Goal: Task Accomplishment & Management: Complete application form

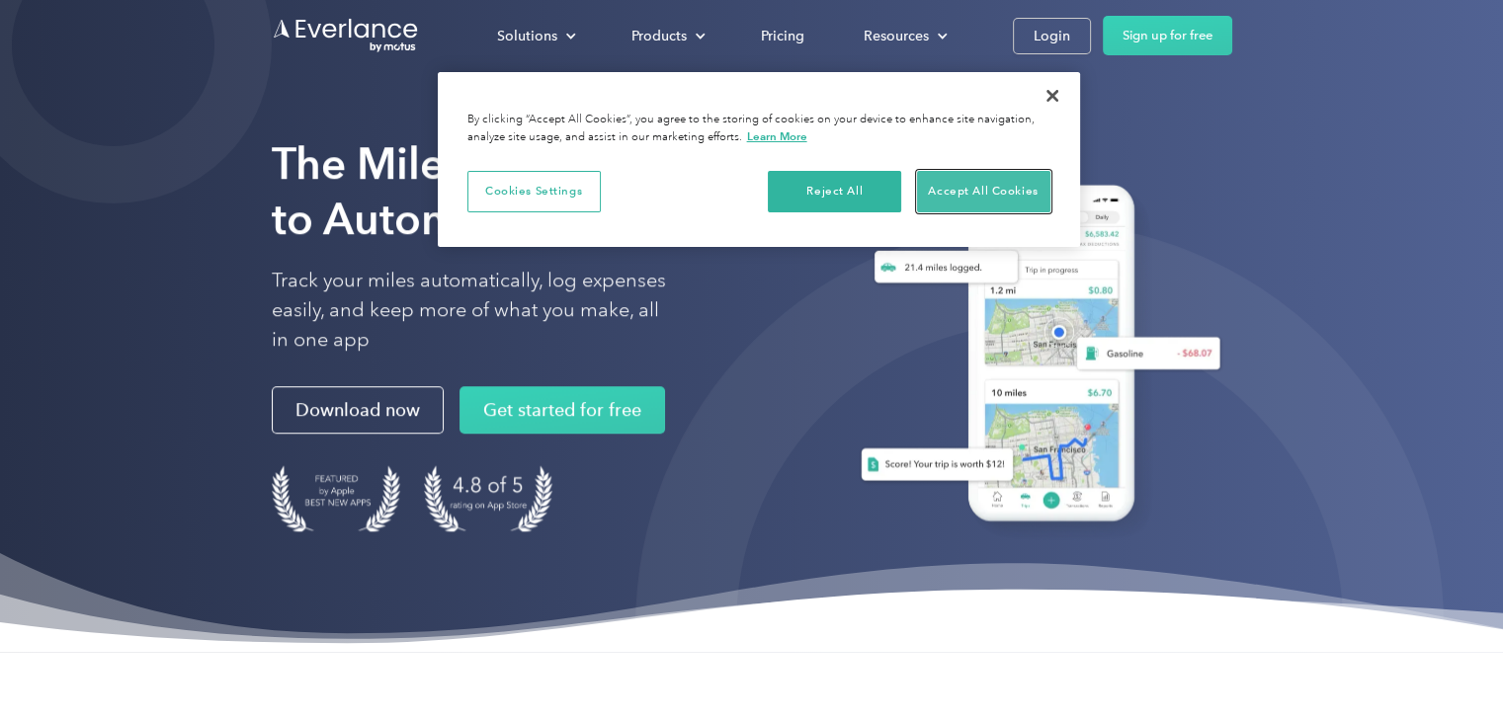
click at [996, 185] on button "Accept All Cookies" at bounding box center [983, 192] width 133 height 42
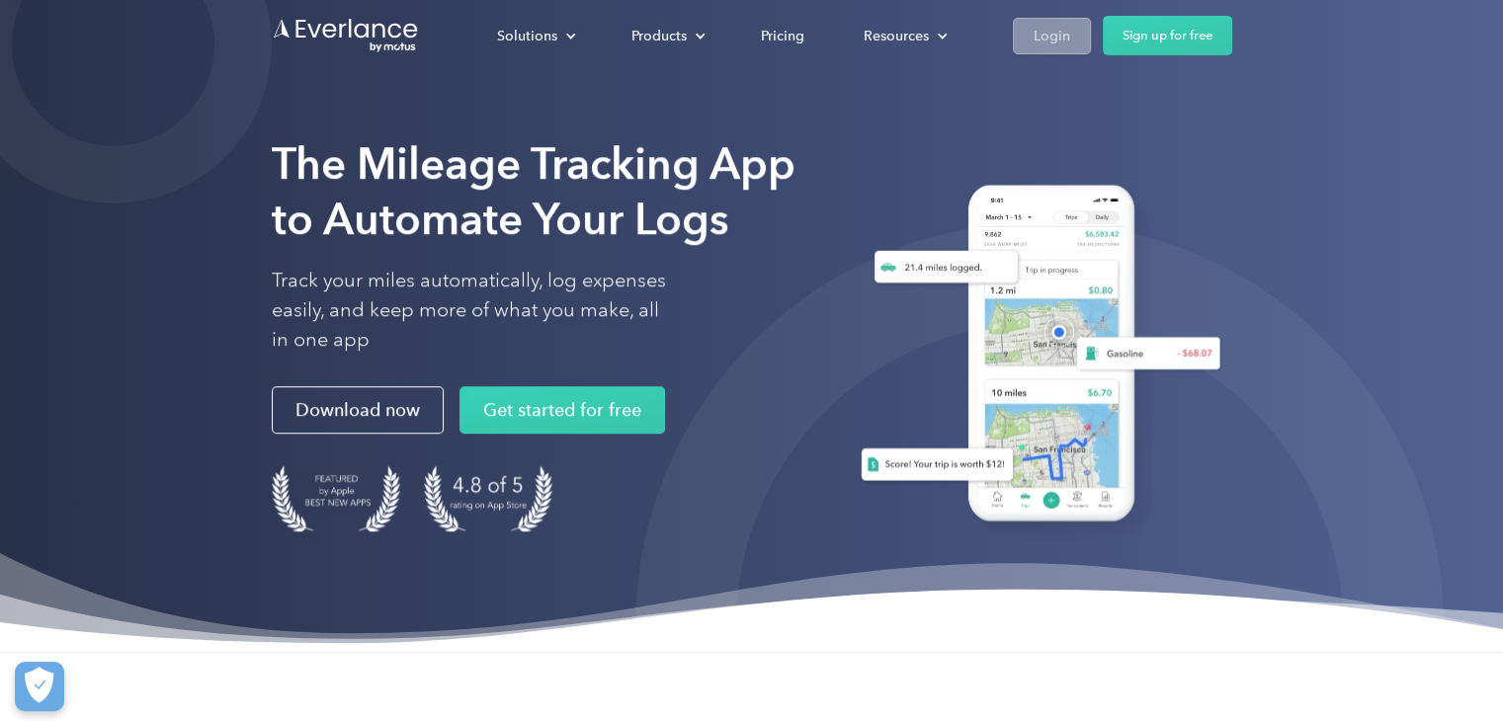
click at [1058, 40] on div "Login" at bounding box center [1052, 36] width 37 height 25
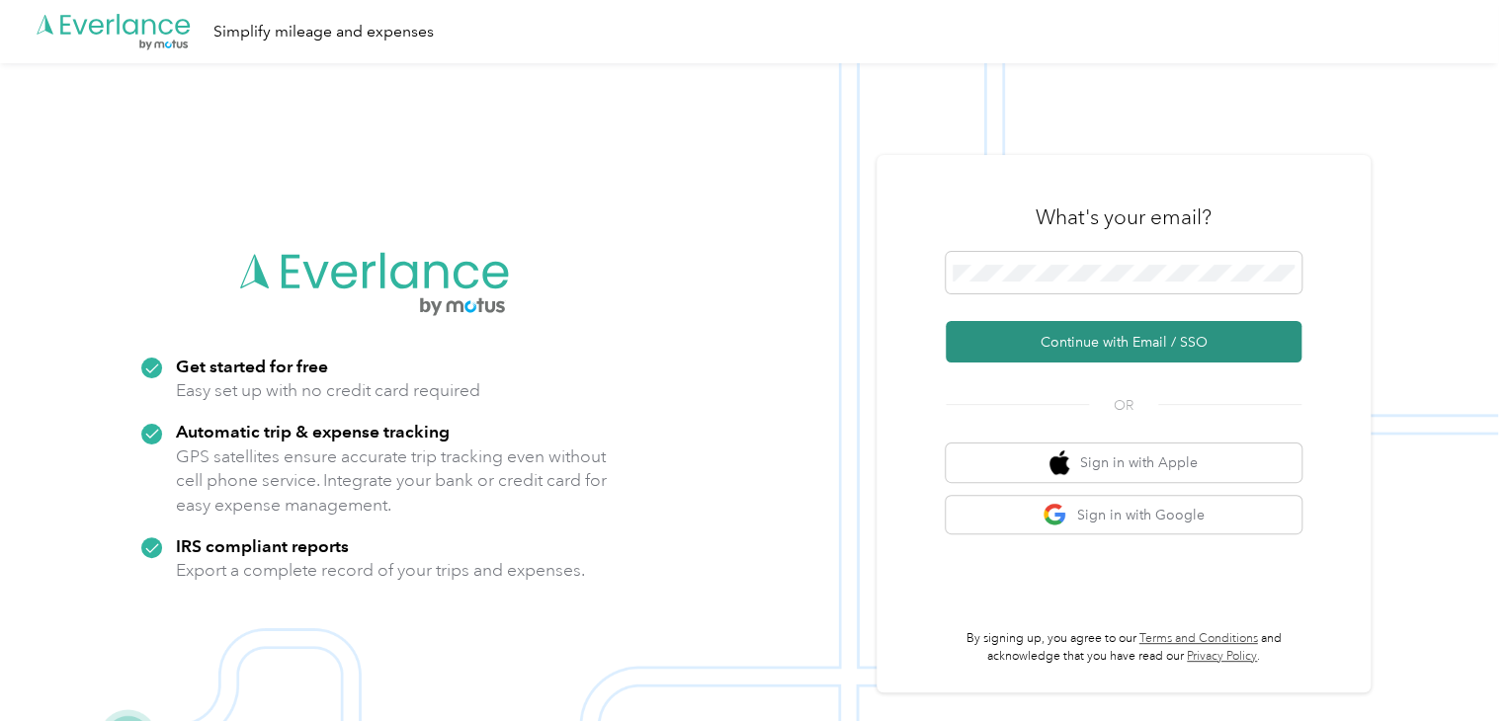
click at [1075, 341] on button "Continue with Email / SSO" at bounding box center [1124, 342] width 356 height 42
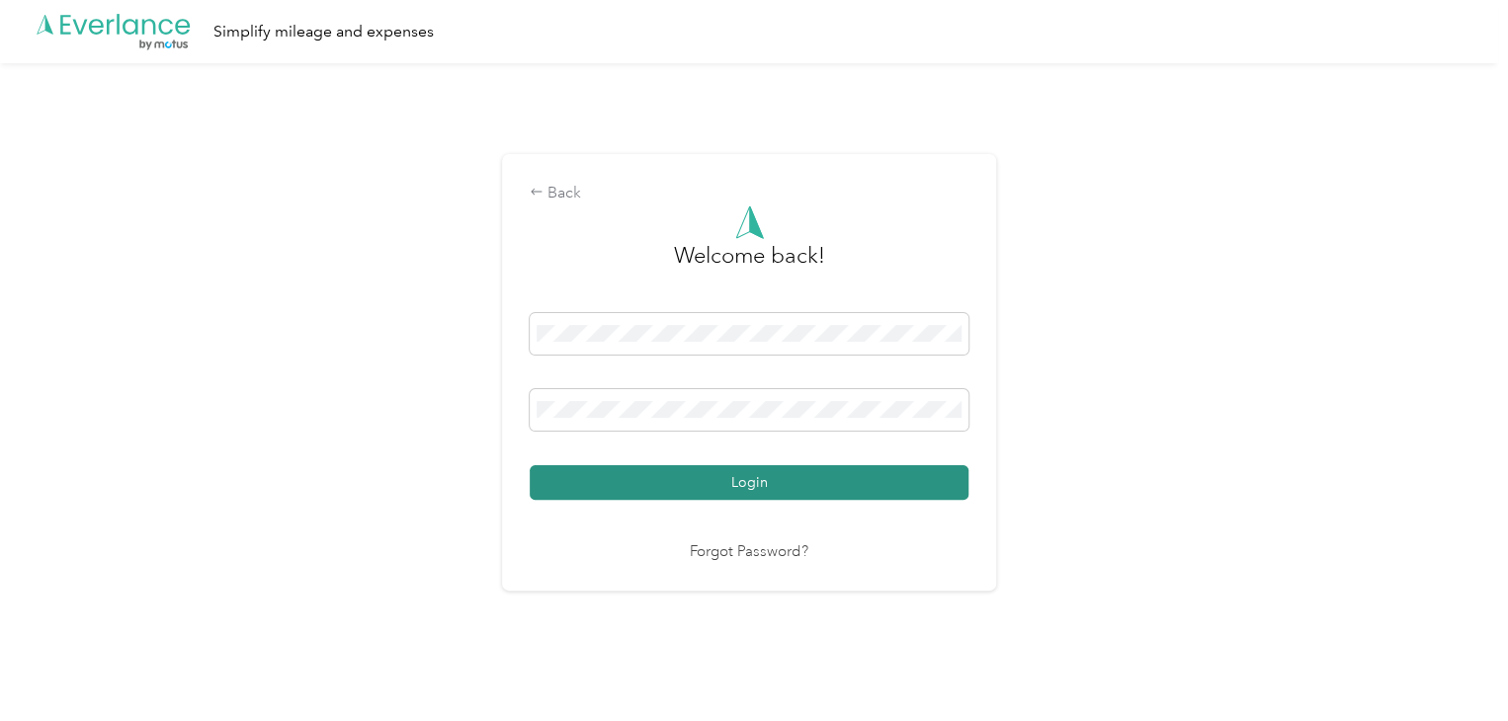
click at [787, 484] on button "Login" at bounding box center [749, 483] width 439 height 35
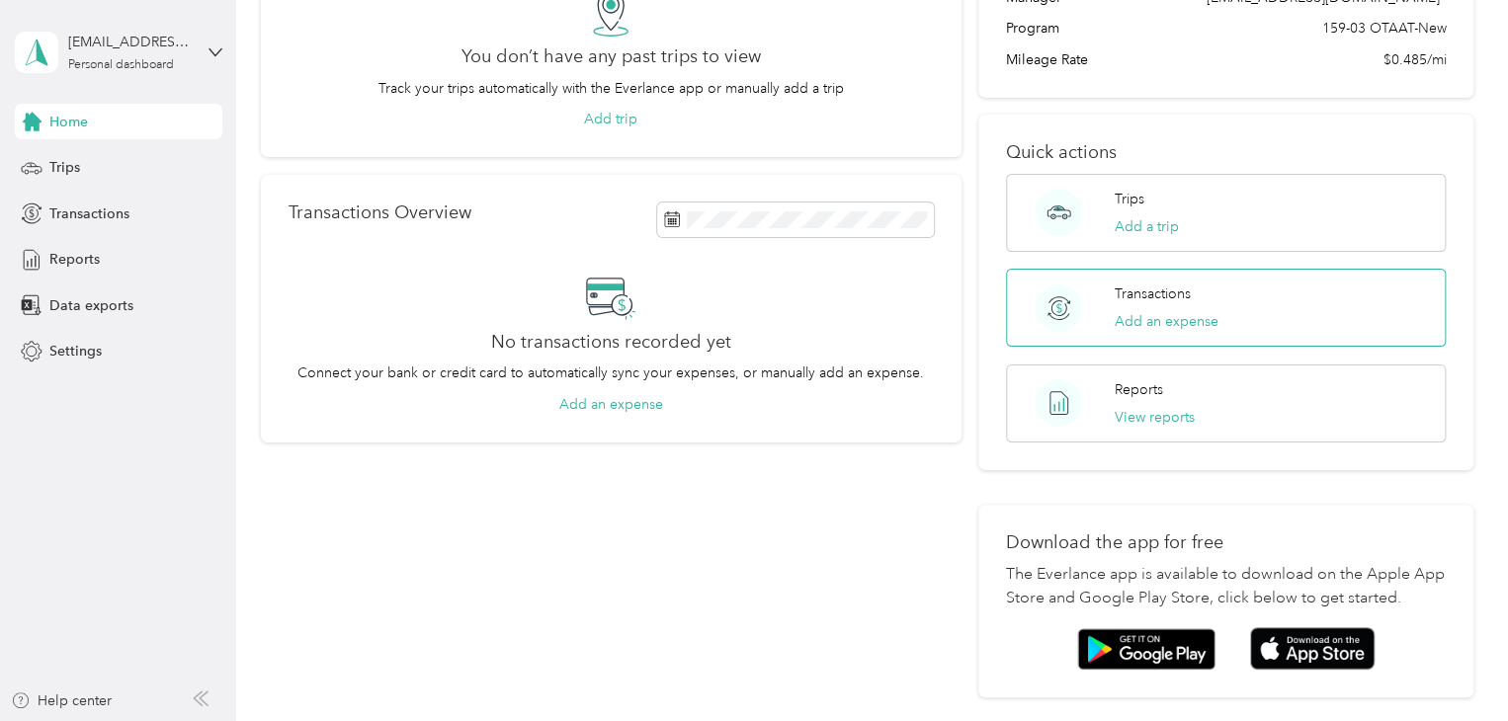
scroll to position [198, 0]
click at [1147, 224] on button "Add a trip" at bounding box center [1147, 225] width 64 height 21
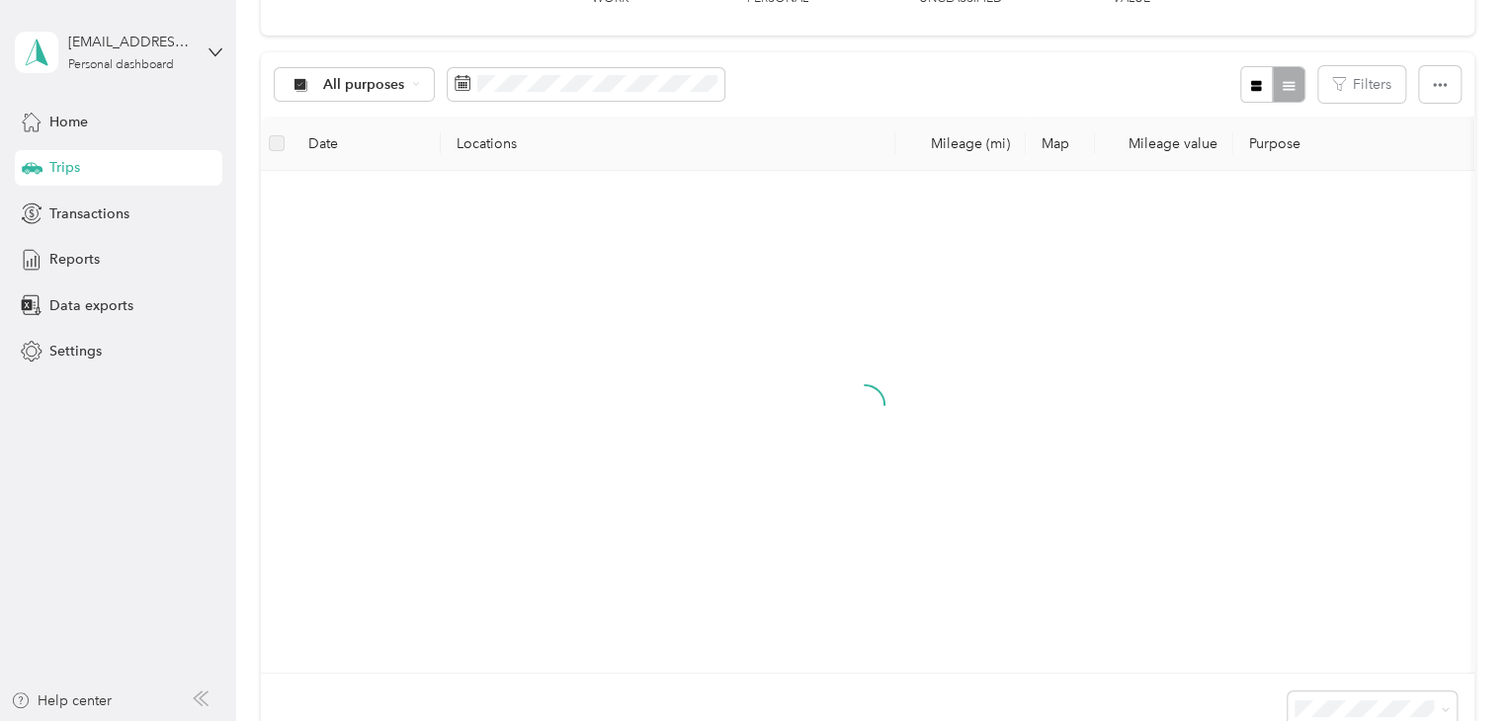
scroll to position [198, 0]
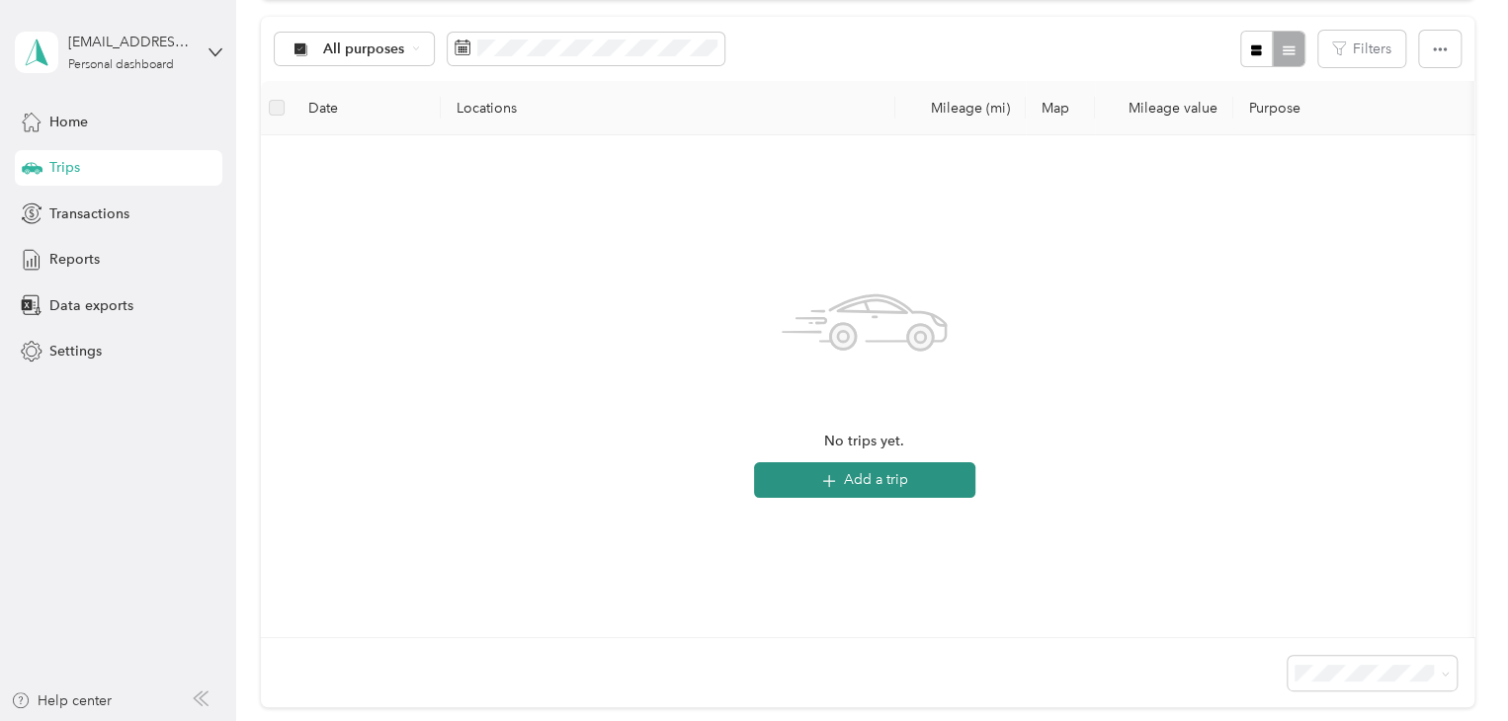
click at [897, 481] on button "Add a trip" at bounding box center [864, 481] width 221 height 36
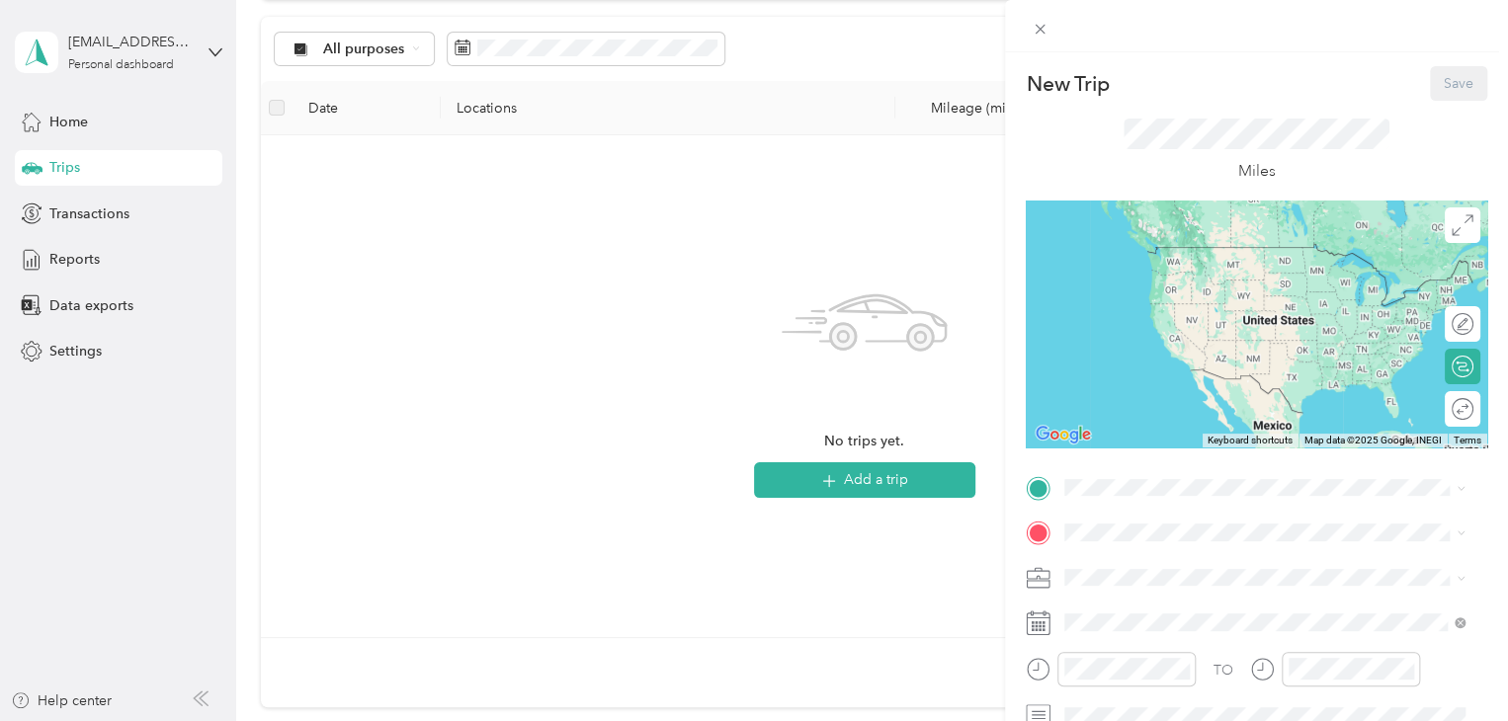
click at [857, 479] on div "New Trip Save This trip cannot be edited because it is either under review, app…" at bounding box center [754, 360] width 1508 height 721
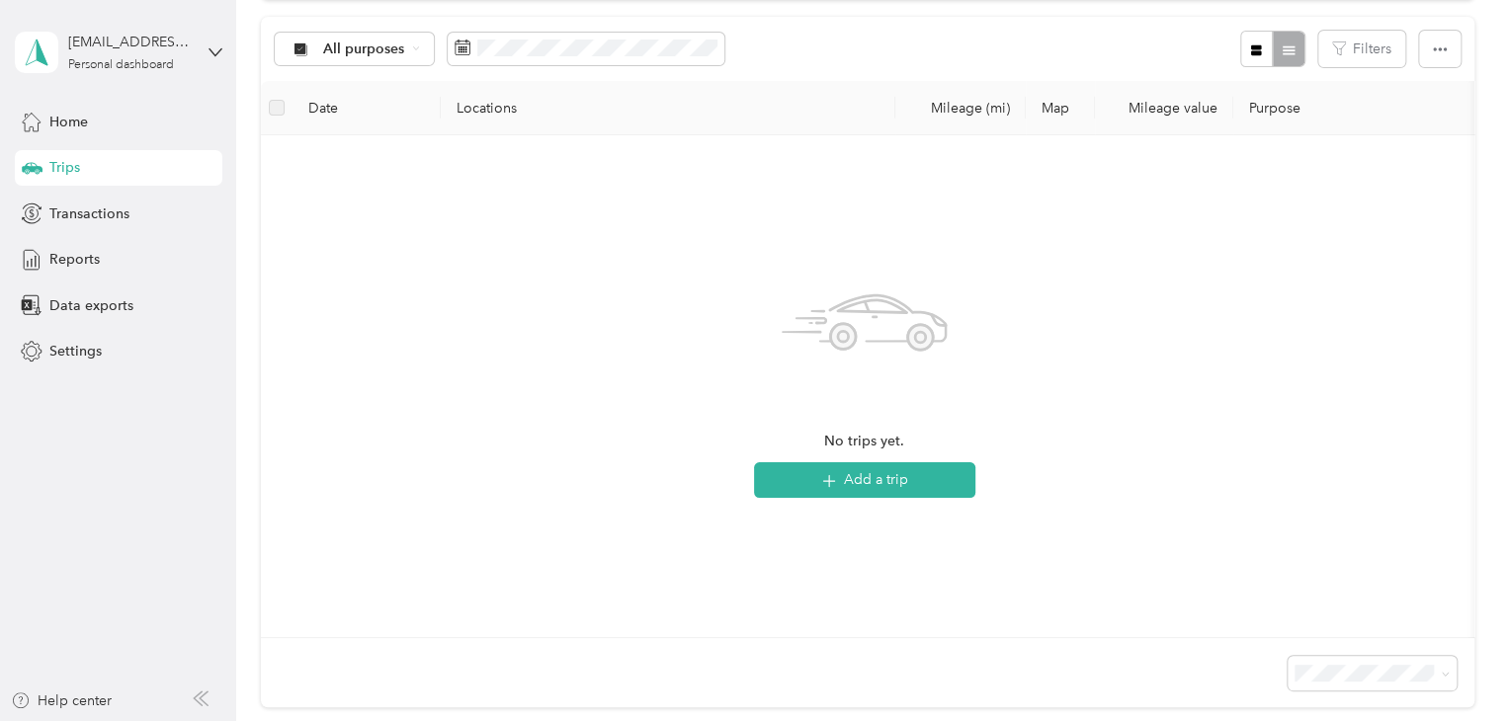
click at [857, 479] on button "Add a trip" at bounding box center [864, 481] width 221 height 36
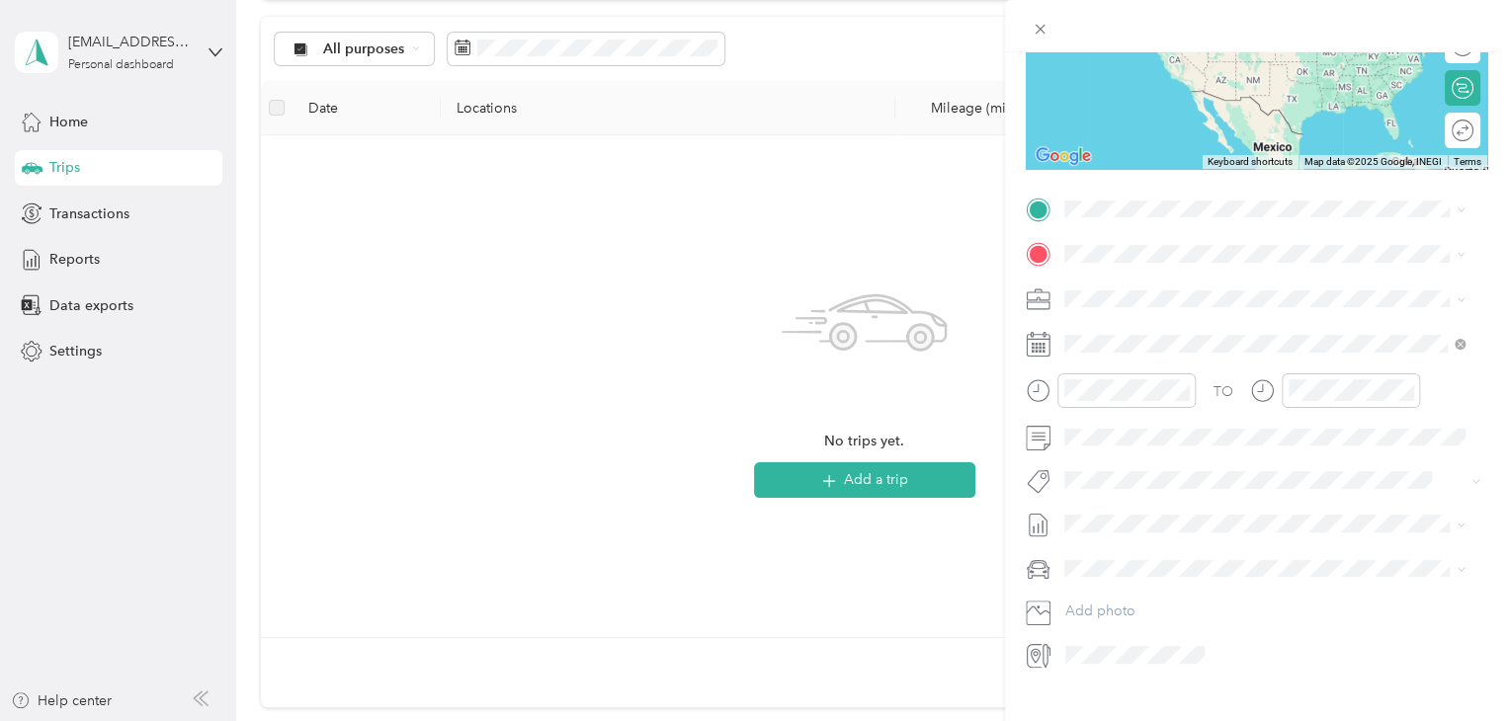
scroll to position [296, 0]
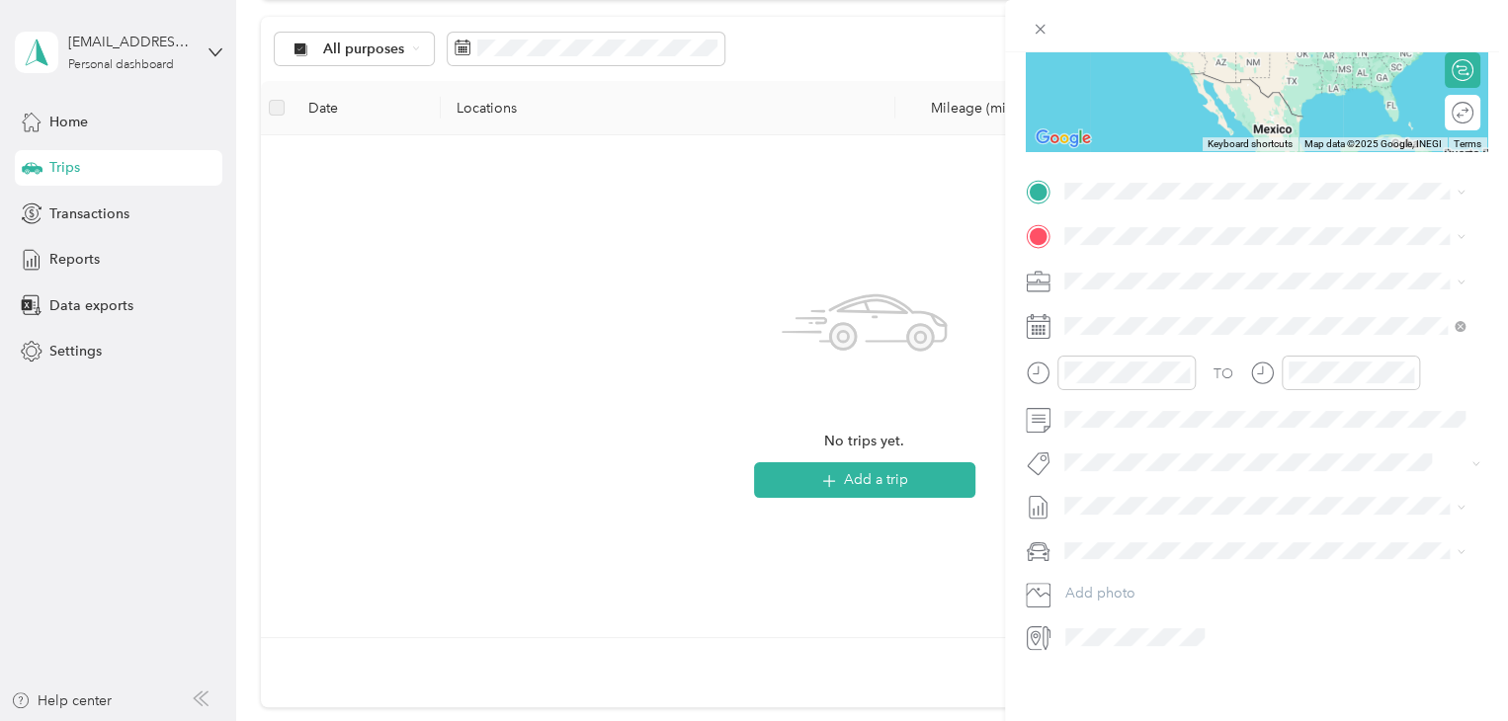
click at [1183, 270] on span "1195 East Wilcox Avenue White Cloud, Michigan 49349, United States" at bounding box center [1255, 261] width 307 height 18
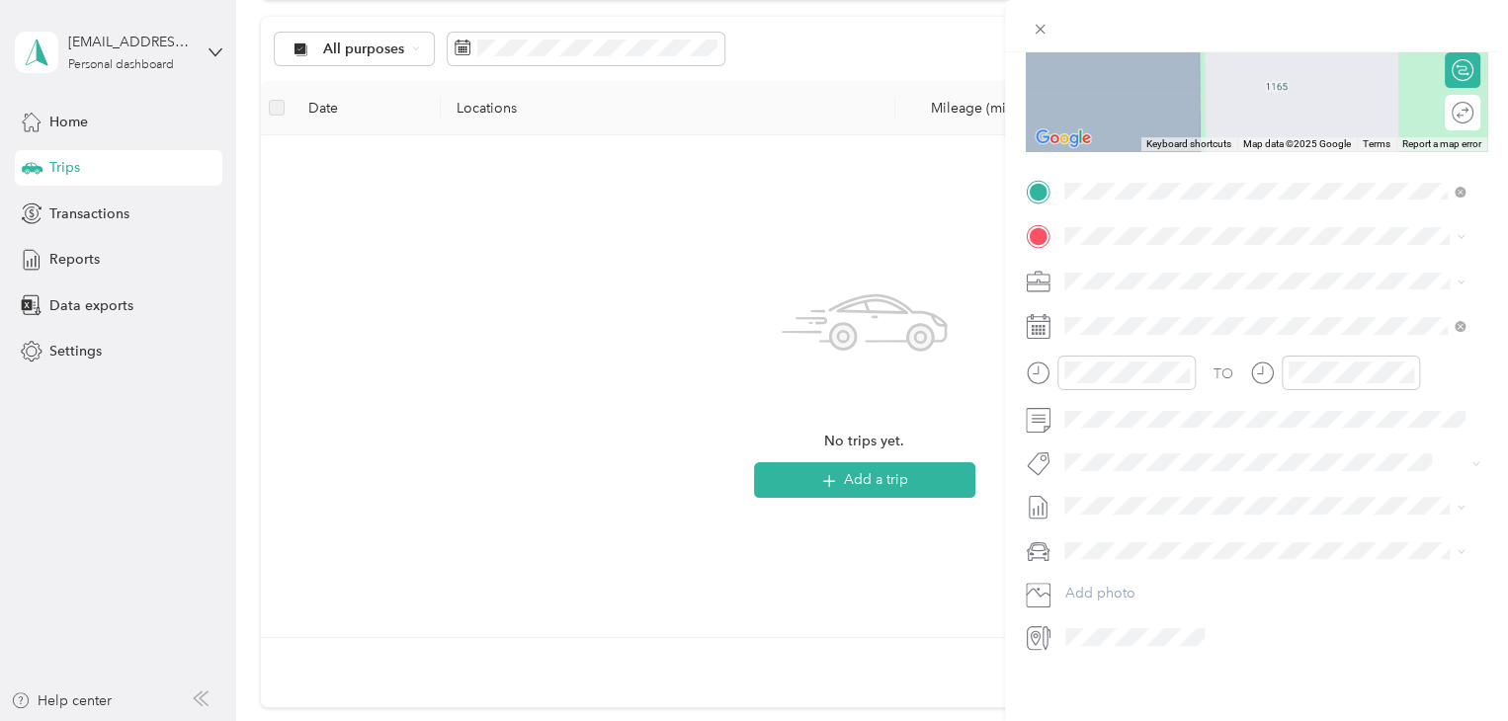
click at [1186, 317] on span "Prospect Avenue Bitely, Michigan 49309, United States" at bounding box center [1280, 313] width 357 height 35
click at [1186, 316] on span "10767 Prospect Avenue Bitely, Michigan 49309, United States" at bounding box center [1255, 307] width 307 height 18
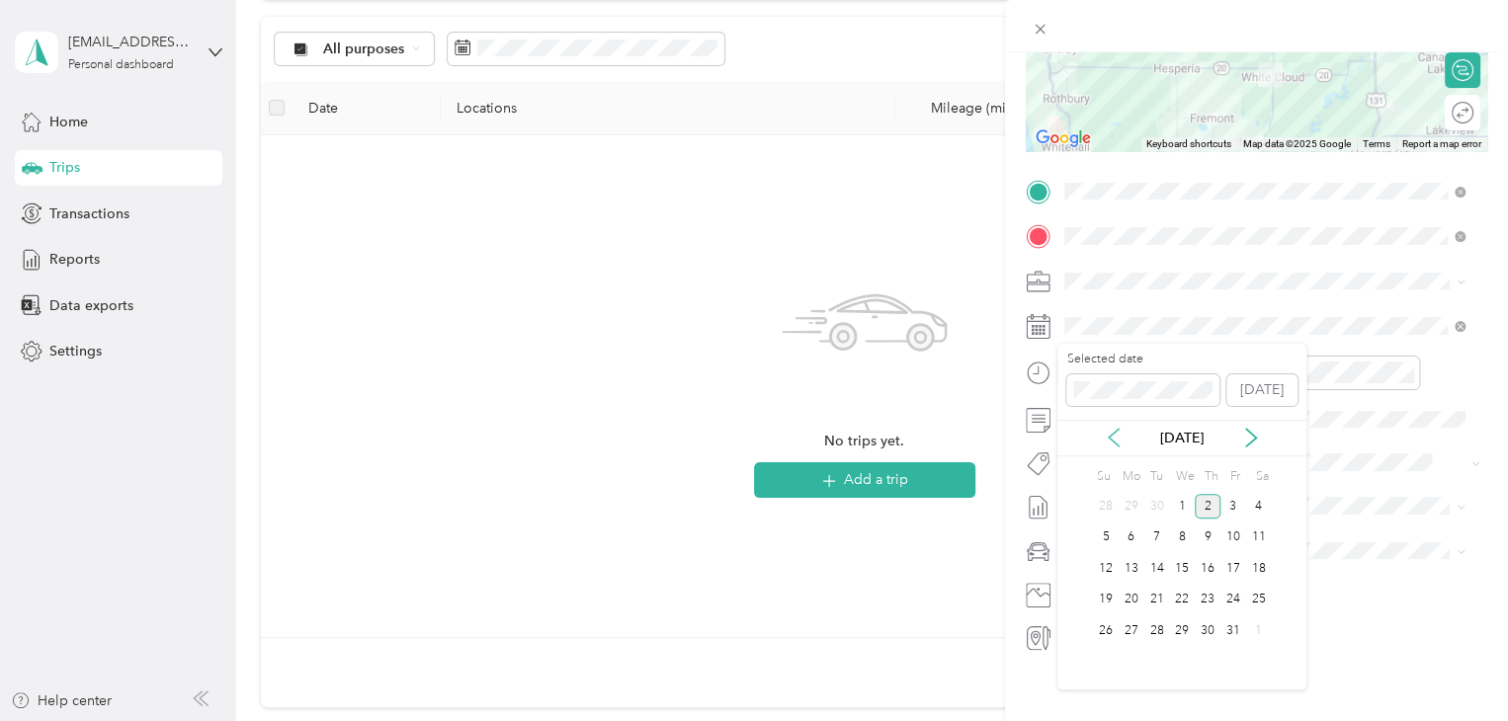
click at [1110, 437] on icon at bounding box center [1114, 438] width 10 height 18
click at [1182, 600] on div "24" at bounding box center [1182, 600] width 26 height 25
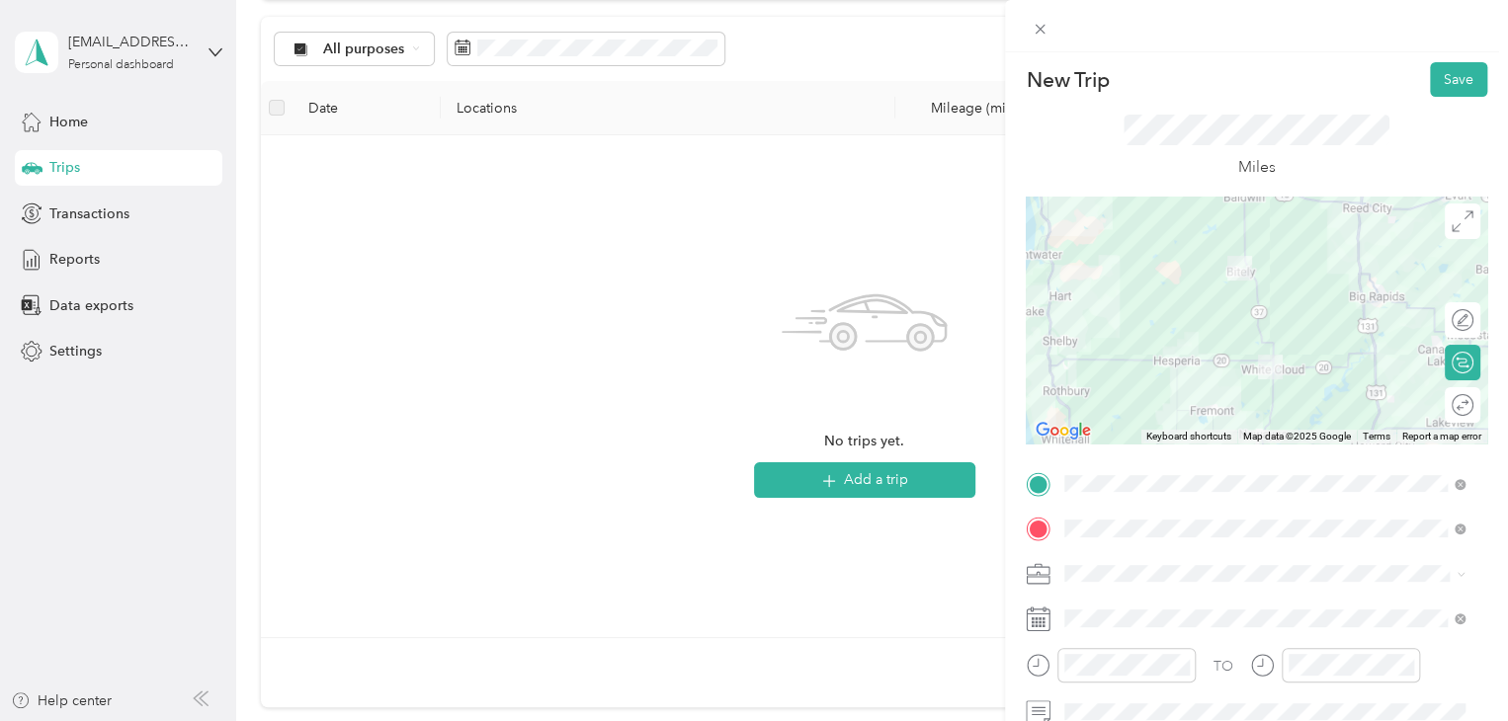
scroll to position [0, 0]
click at [1452, 218] on icon at bounding box center [1463, 225] width 22 height 22
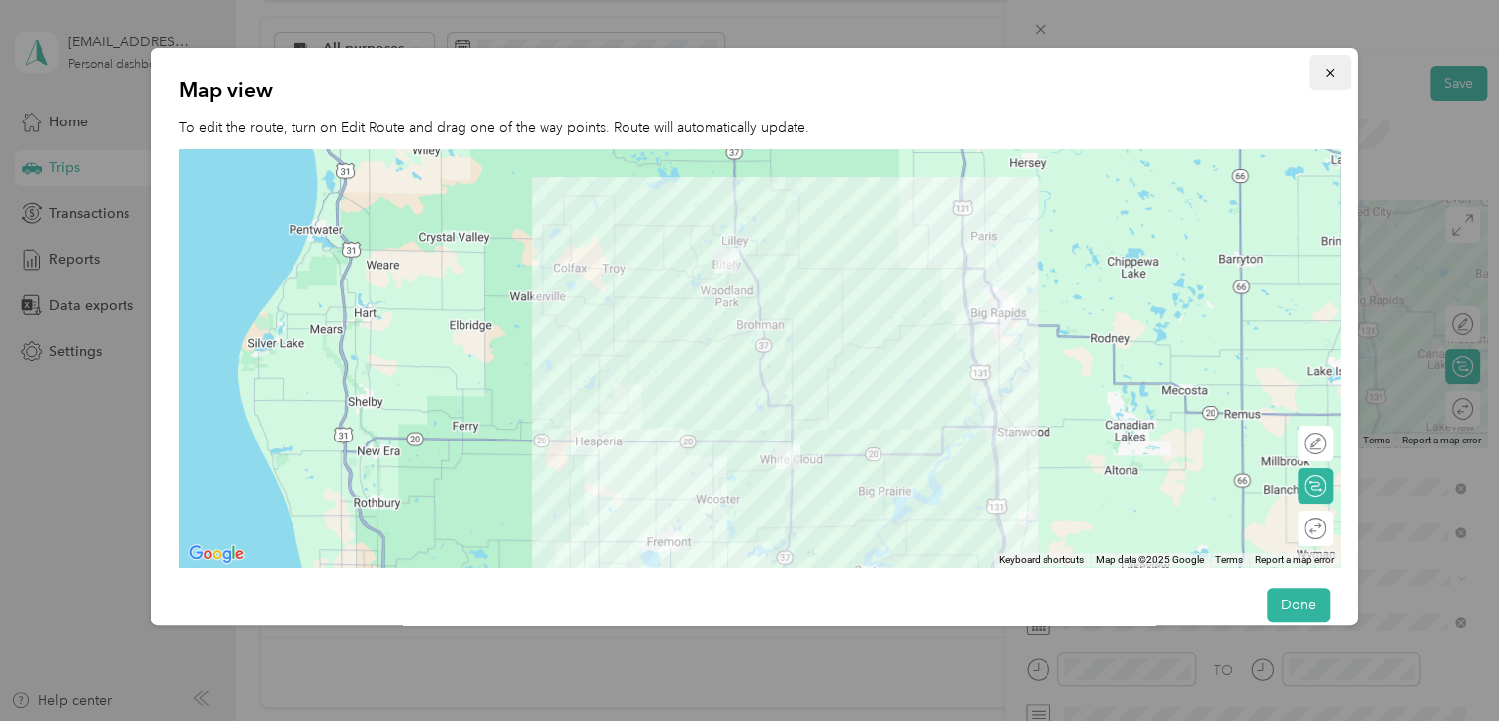
click at [1322, 79] on icon "button" at bounding box center [1329, 73] width 14 height 14
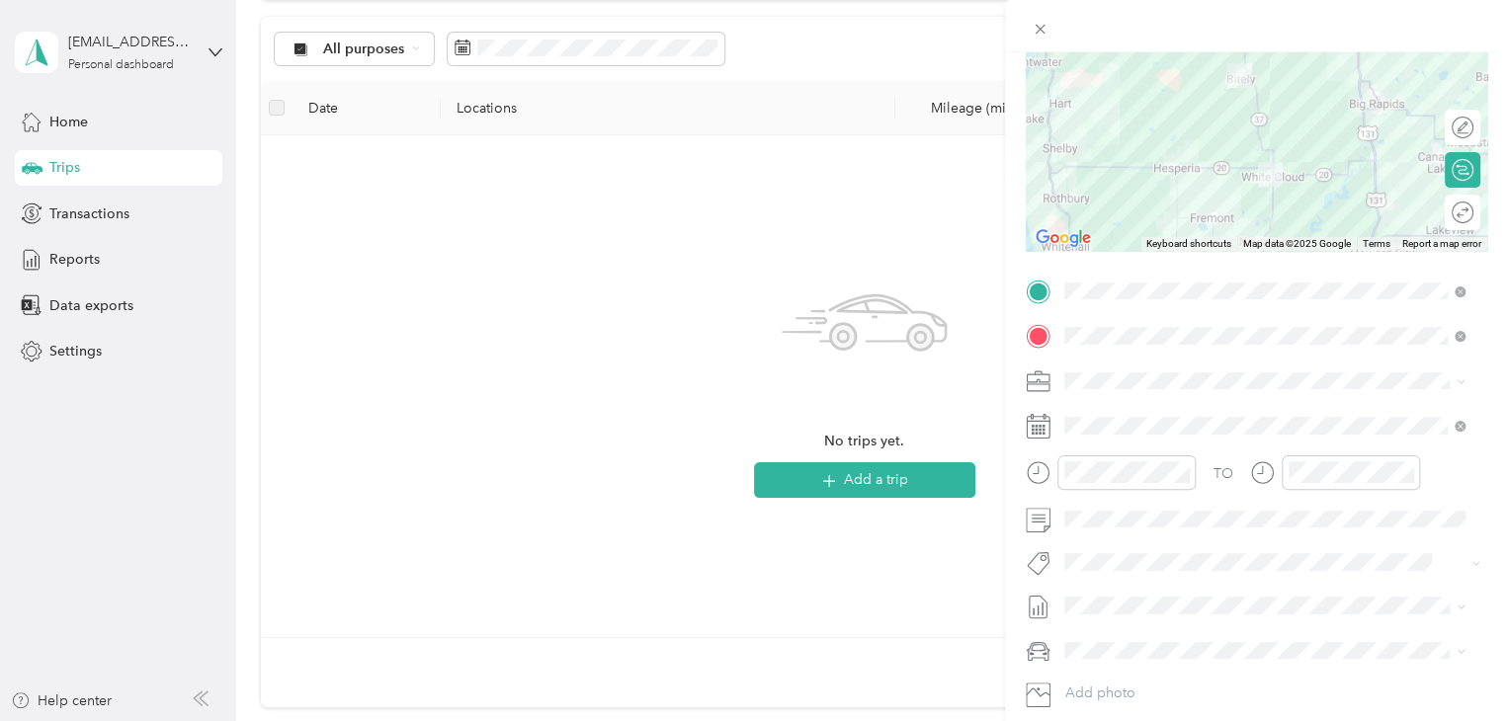
scroll to position [198, 0]
click at [1451, 211] on div at bounding box center [1453, 212] width 42 height 21
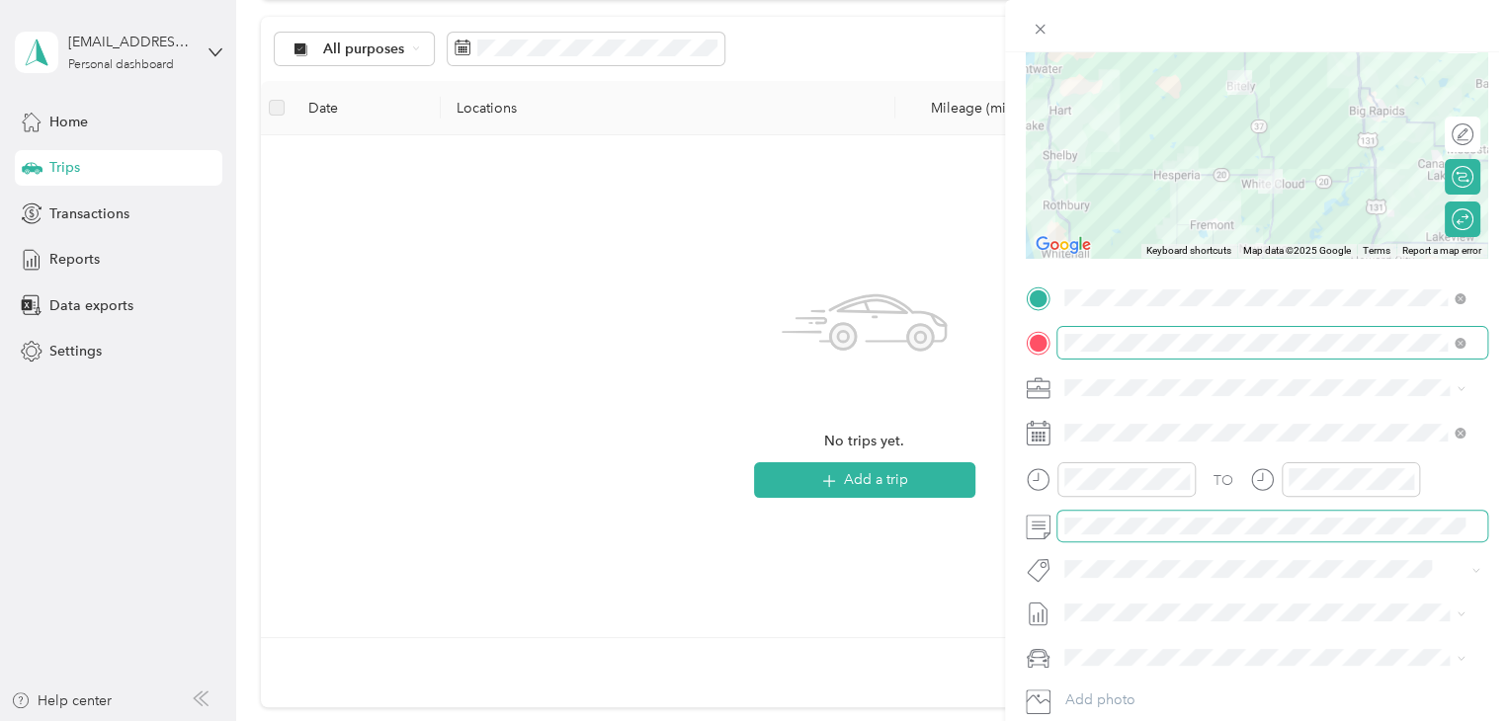
scroll to position [0, 0]
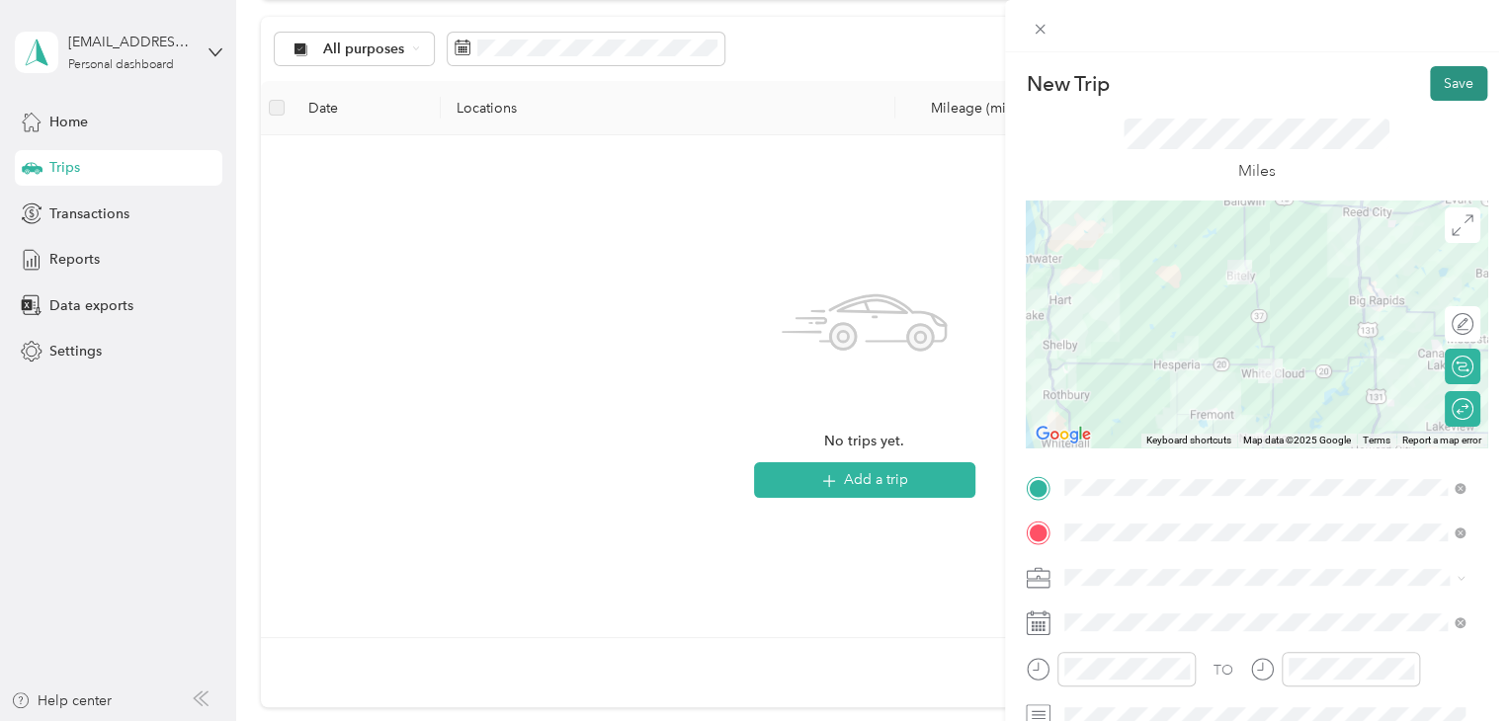
click at [1439, 78] on button "Save" at bounding box center [1458, 83] width 57 height 35
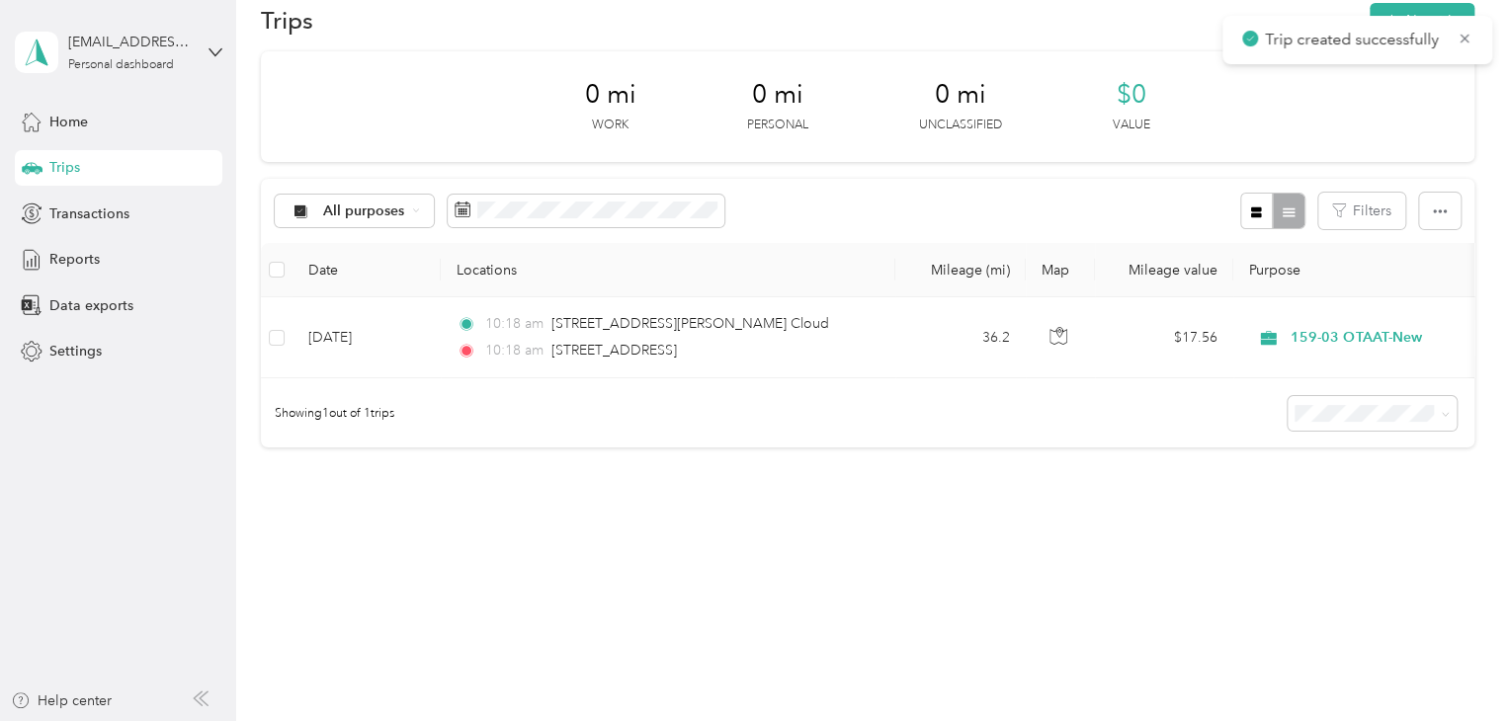
scroll to position [49, 0]
click at [1431, 6] on button "New trip" at bounding box center [1422, 20] width 105 height 35
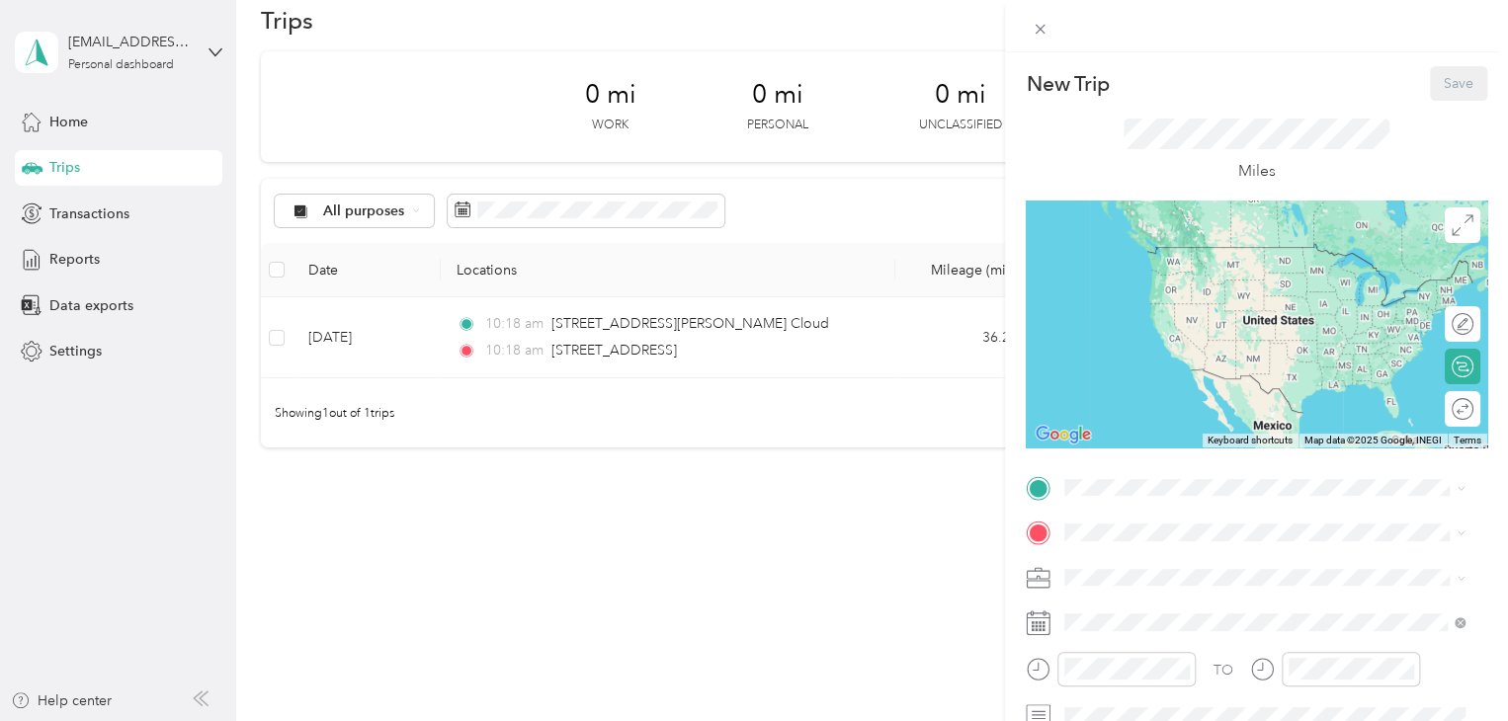
drag, startPoint x: 1348, startPoint y: 1, endPoint x: 1146, endPoint y: 18, distance: 202.3
click at [1146, 18] on div at bounding box center [1256, 26] width 503 height 52
click at [1202, 567] on span "1195 East Wilcox Avenue White Cloud, Michigan 49349, United States" at bounding box center [1255, 559] width 307 height 18
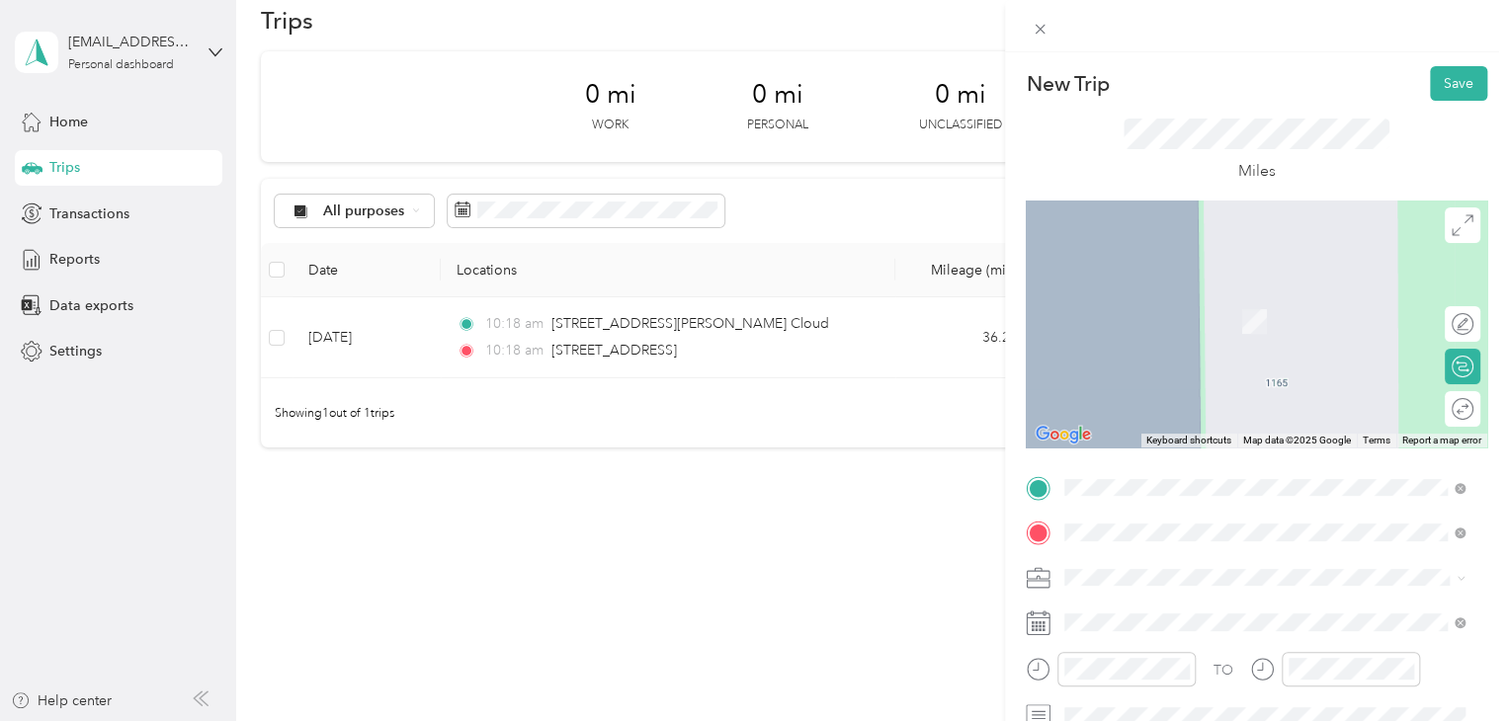
click at [1196, 298] on span "1617 East 120th Street Grant, Michigan 49327, United States" at bounding box center [1201, 293] width 198 height 18
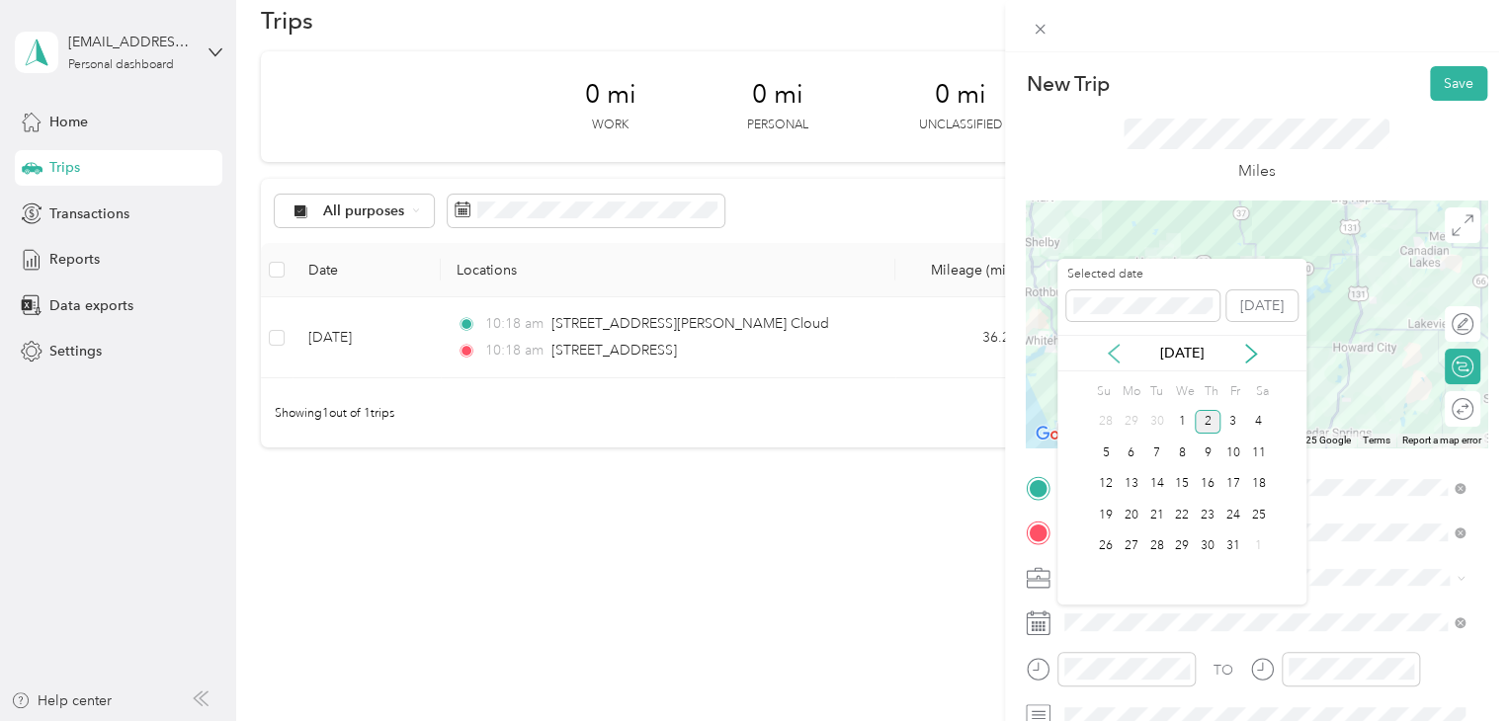
click at [1111, 352] on icon at bounding box center [1114, 354] width 20 height 20
click at [1208, 511] on div "25" at bounding box center [1208, 515] width 26 height 25
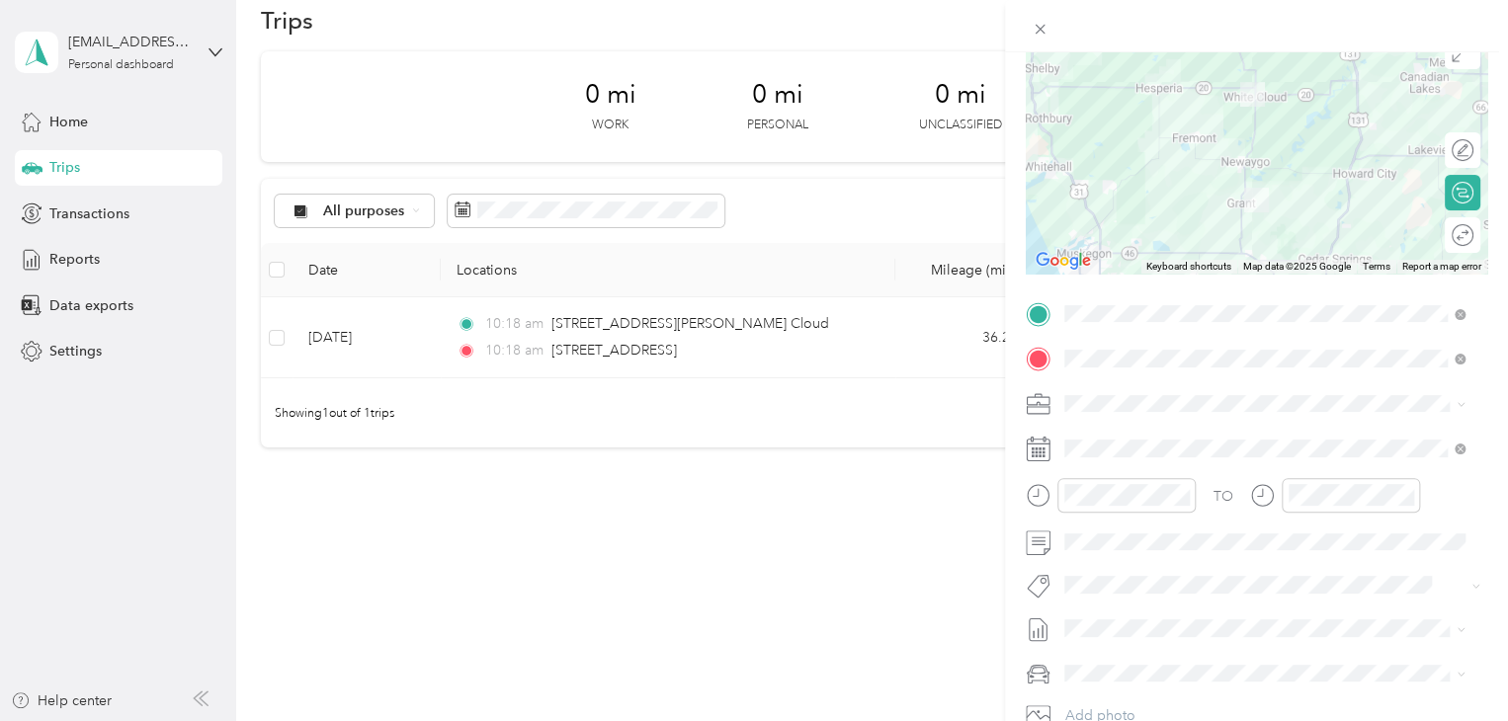
scroll to position [198, 0]
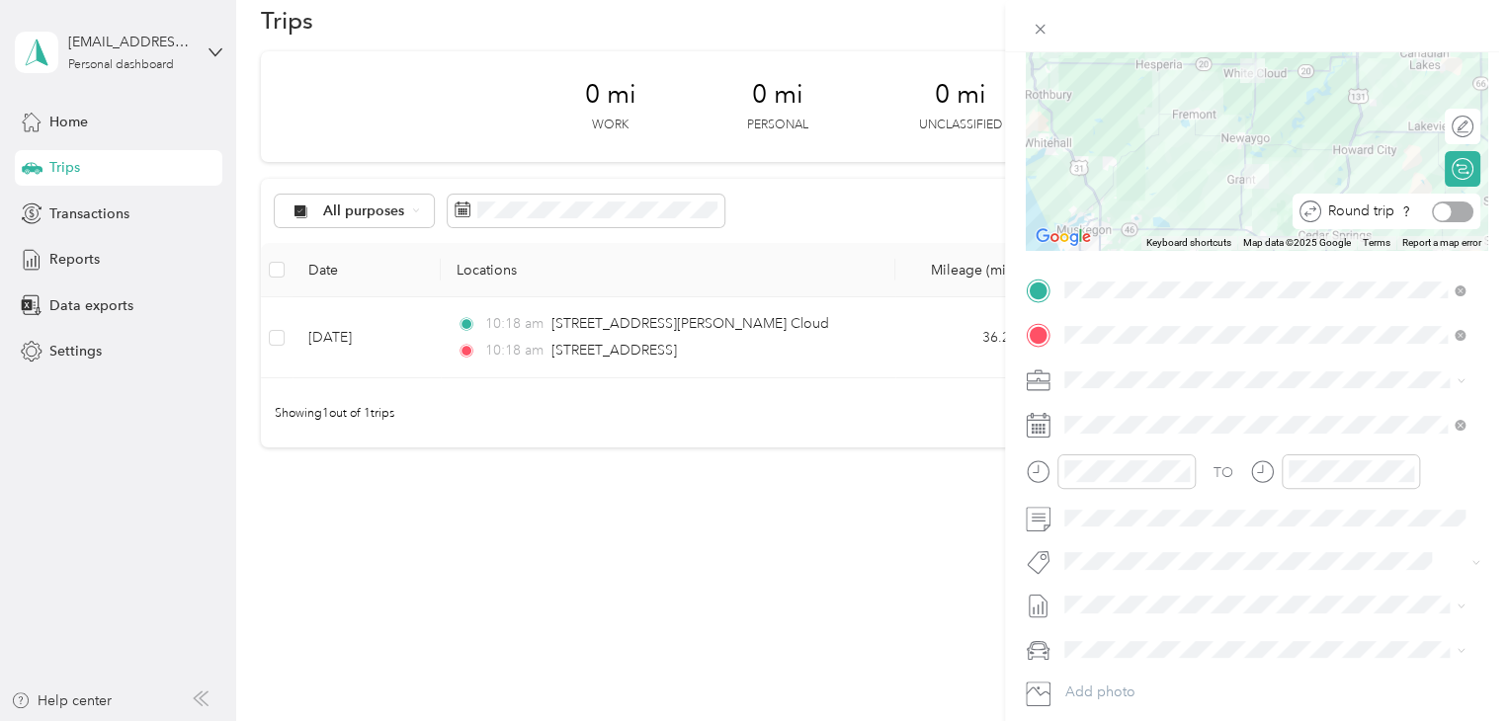
click at [1452, 211] on div at bounding box center [1453, 212] width 42 height 21
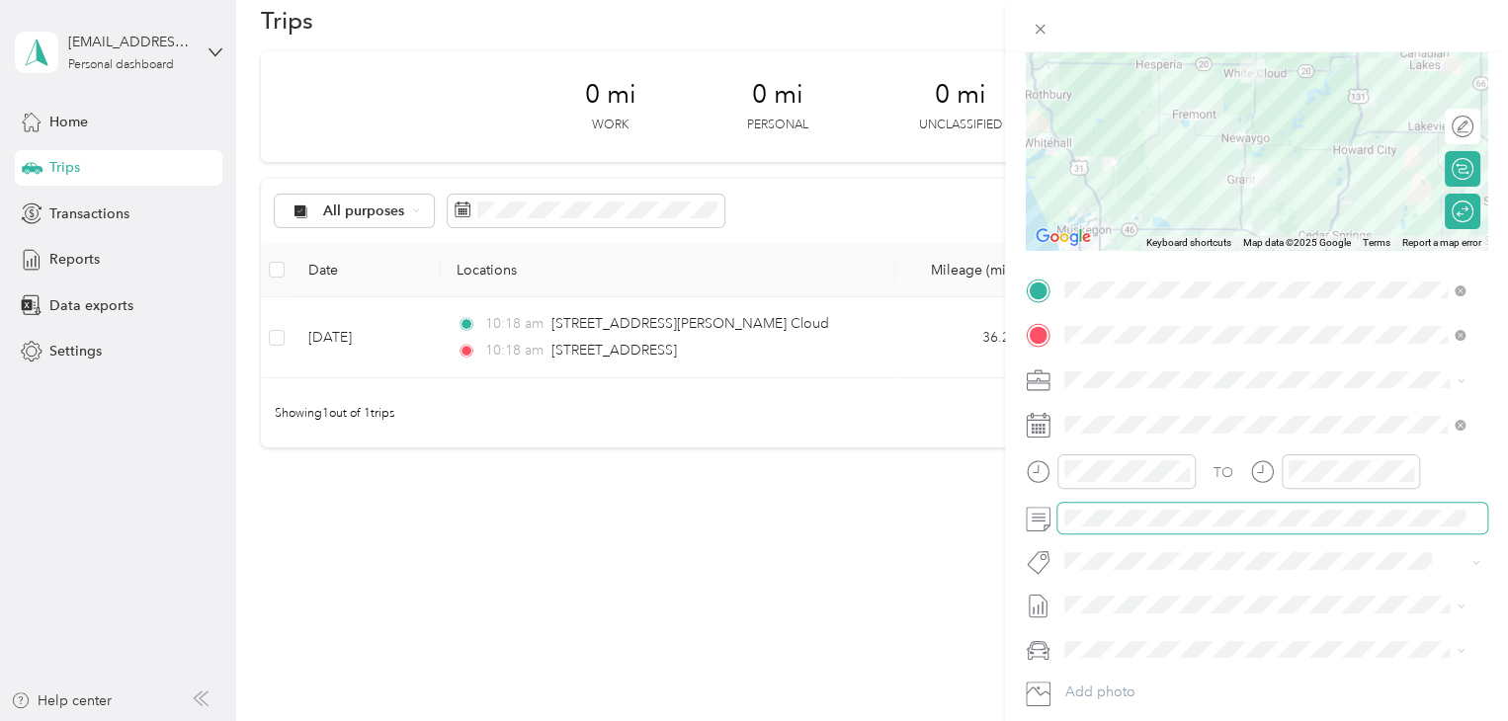
scroll to position [0, 0]
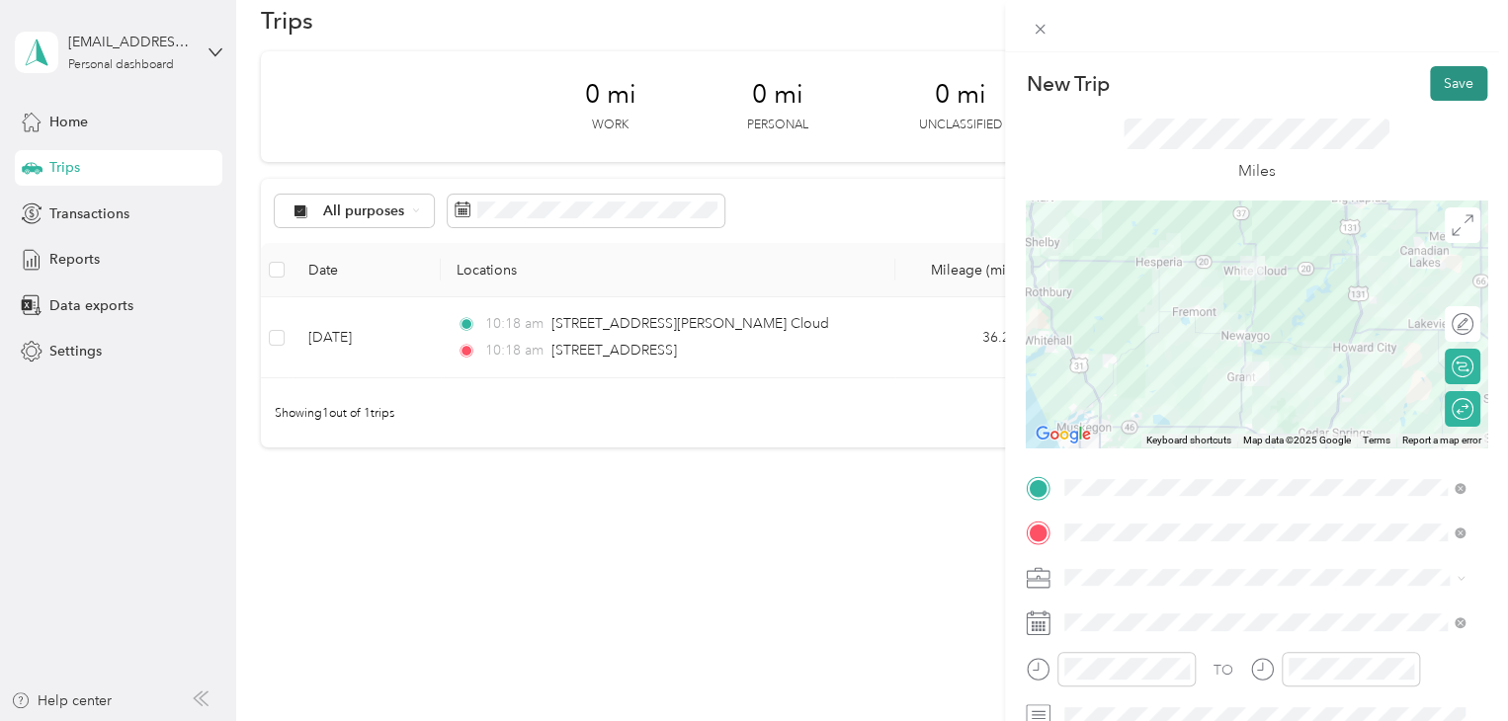
click at [1444, 81] on button "Save" at bounding box center [1458, 83] width 57 height 35
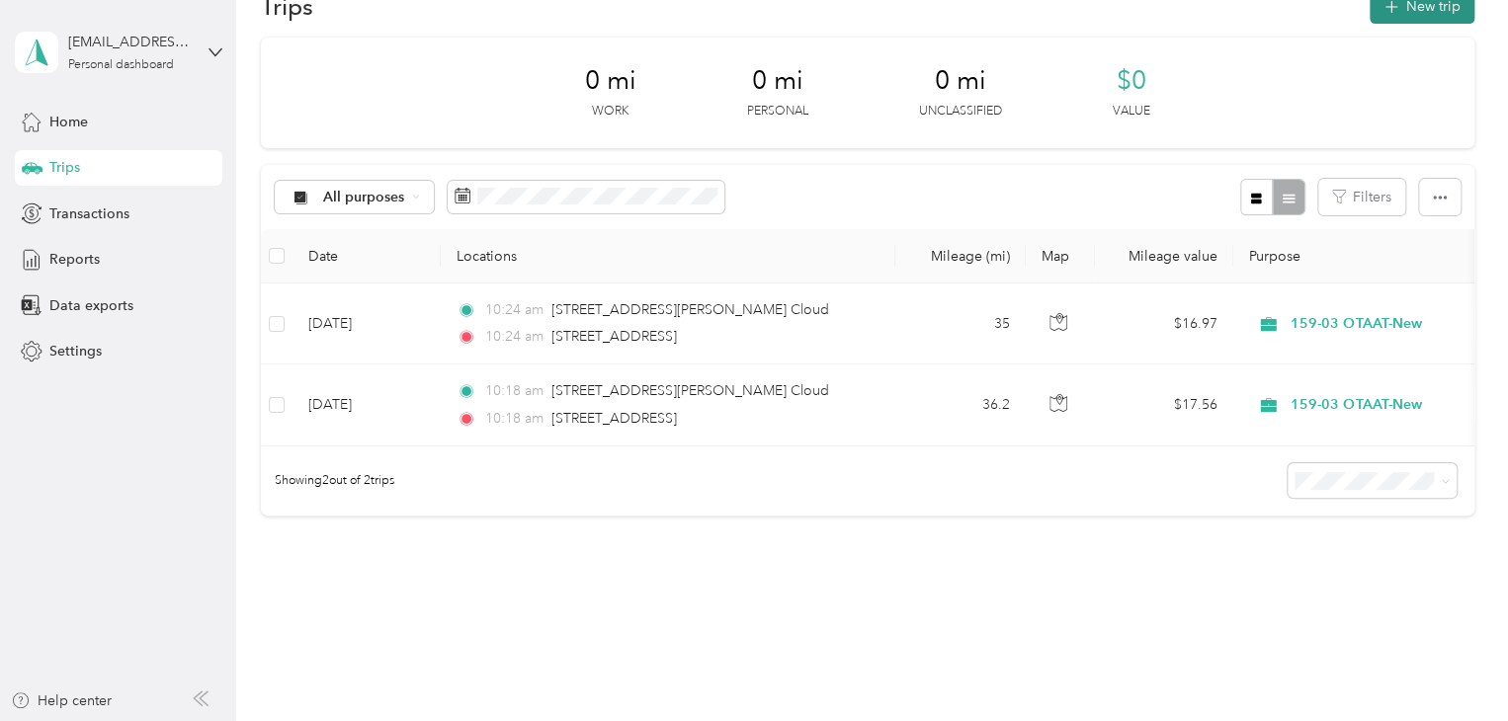
click at [1430, 11] on button "New trip" at bounding box center [1422, 6] width 105 height 35
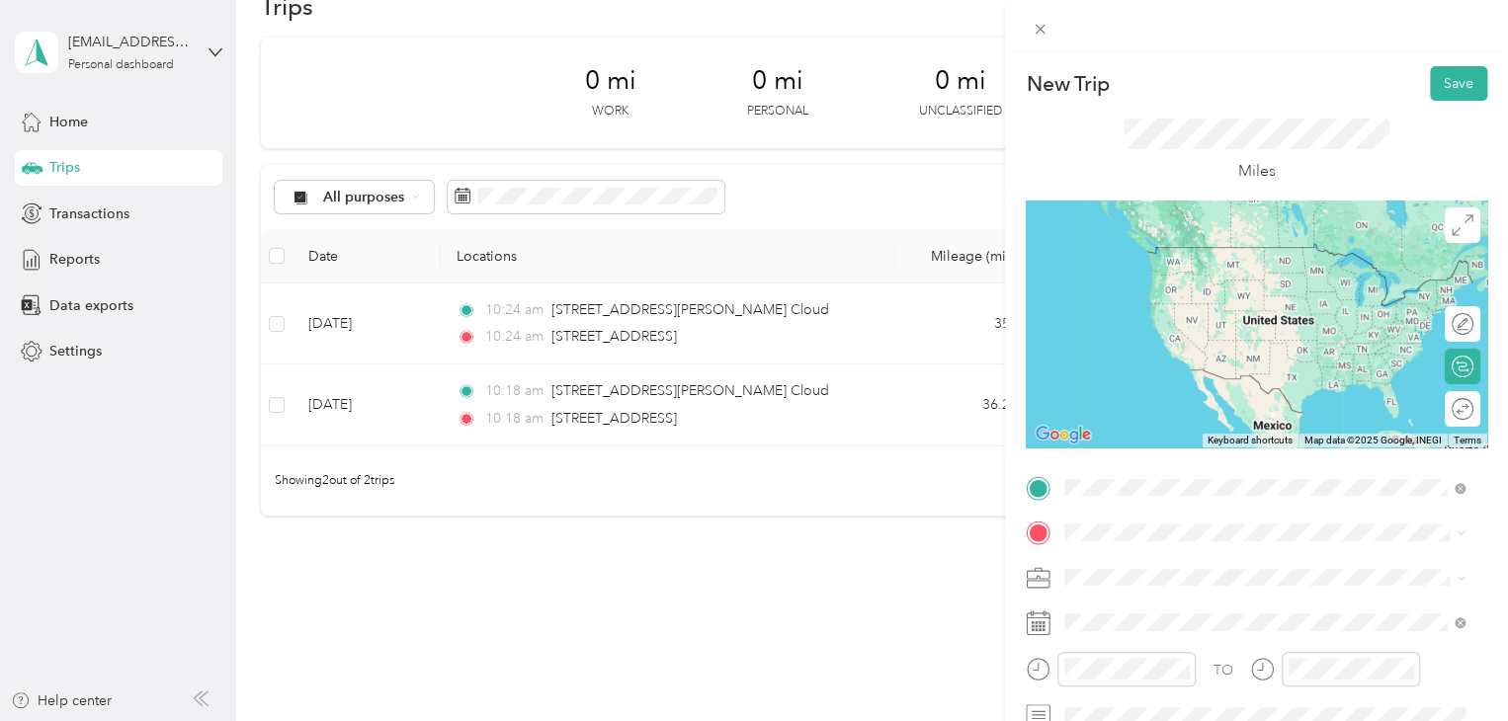
click at [1181, 563] on span "1195 East Wilcox Avenue White Cloud, Michigan 49349, United States" at bounding box center [1255, 559] width 307 height 18
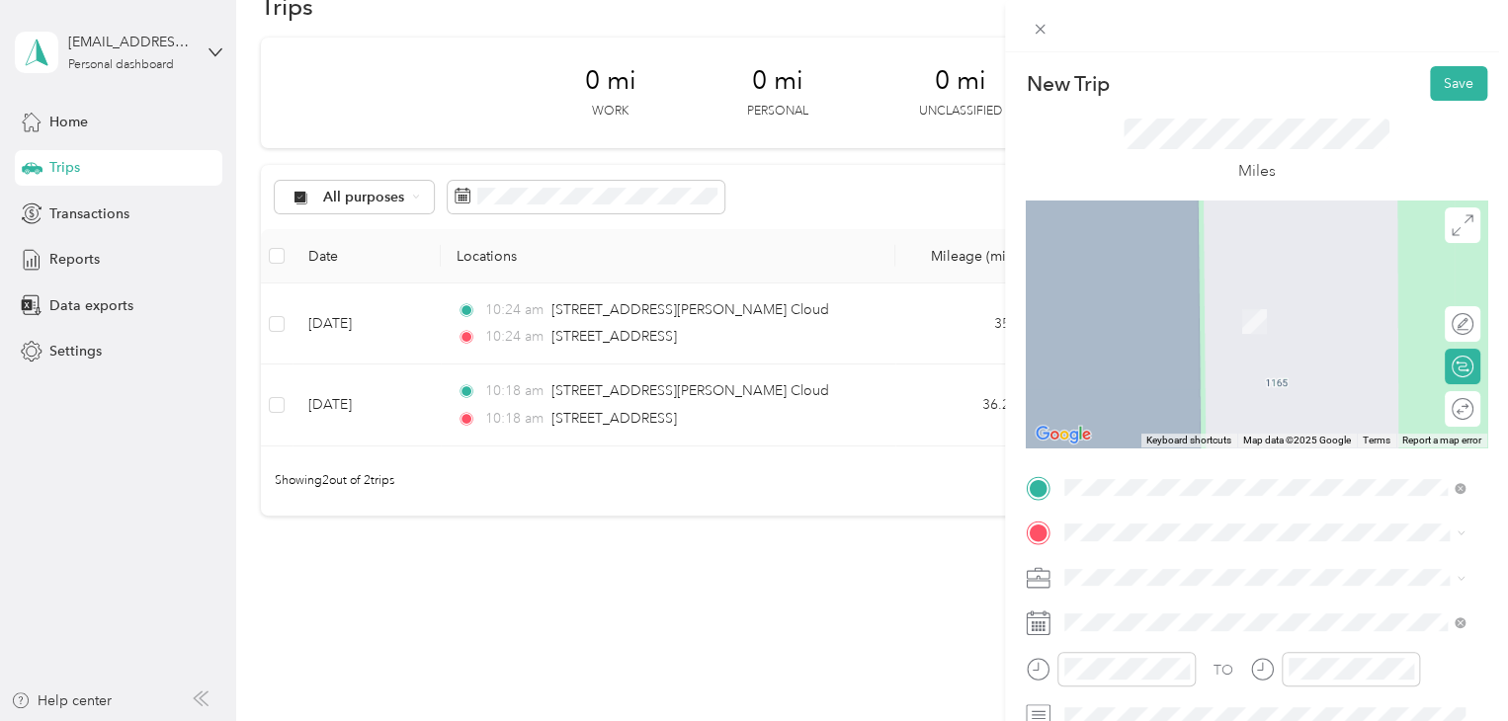
click at [1177, 315] on span "7163 120th Street Sand Lake, Michigan 49343, United States" at bounding box center [1201, 309] width 198 height 18
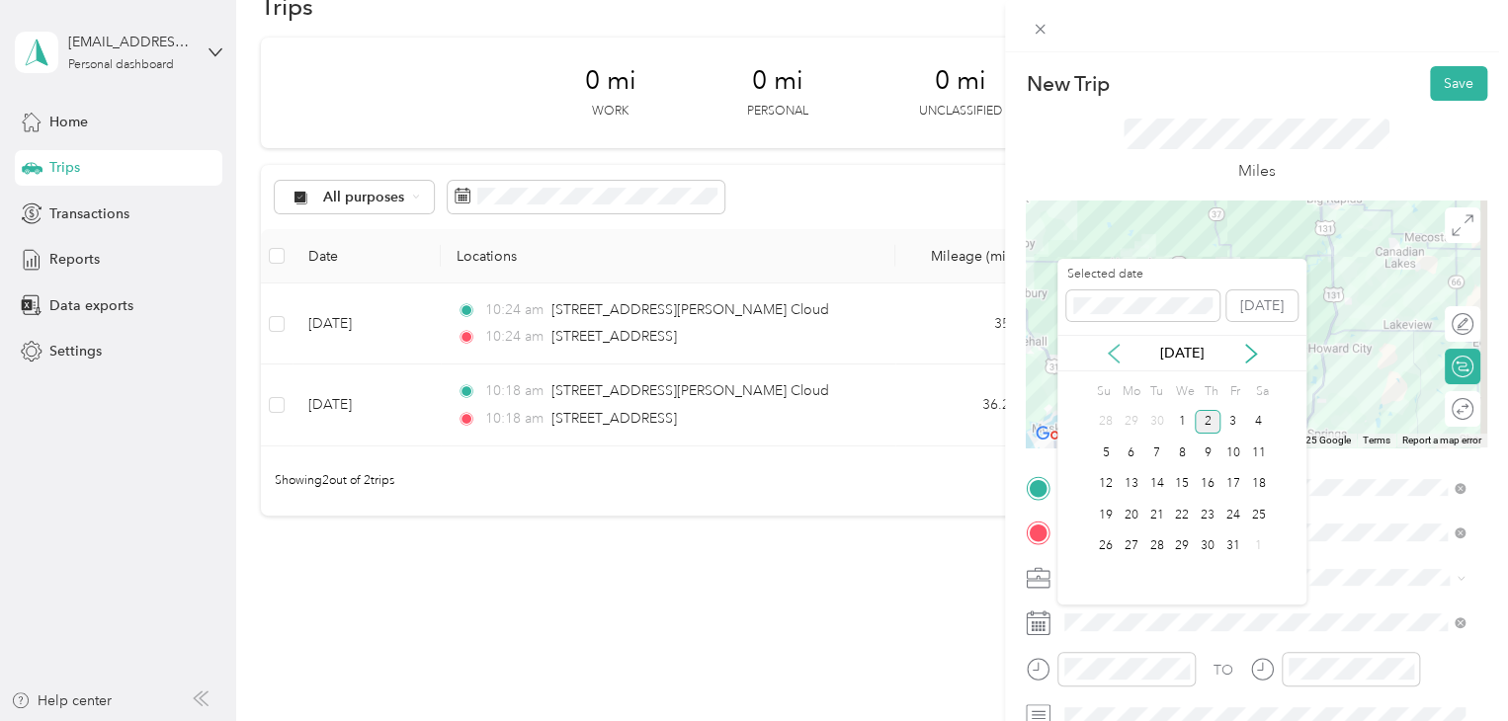
click at [1114, 351] on icon at bounding box center [1114, 354] width 20 height 20
click at [1135, 540] on div "29" at bounding box center [1132, 547] width 26 height 25
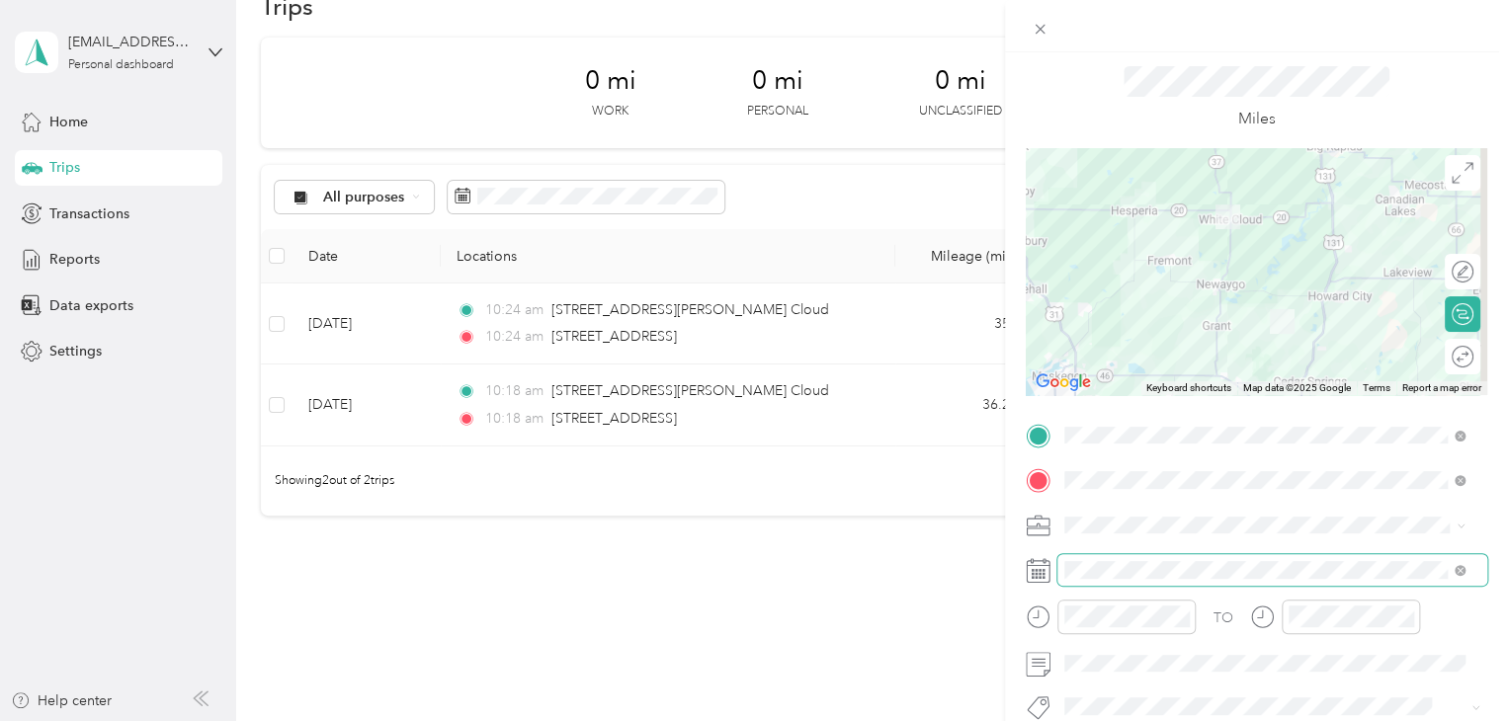
scroll to position [99, 0]
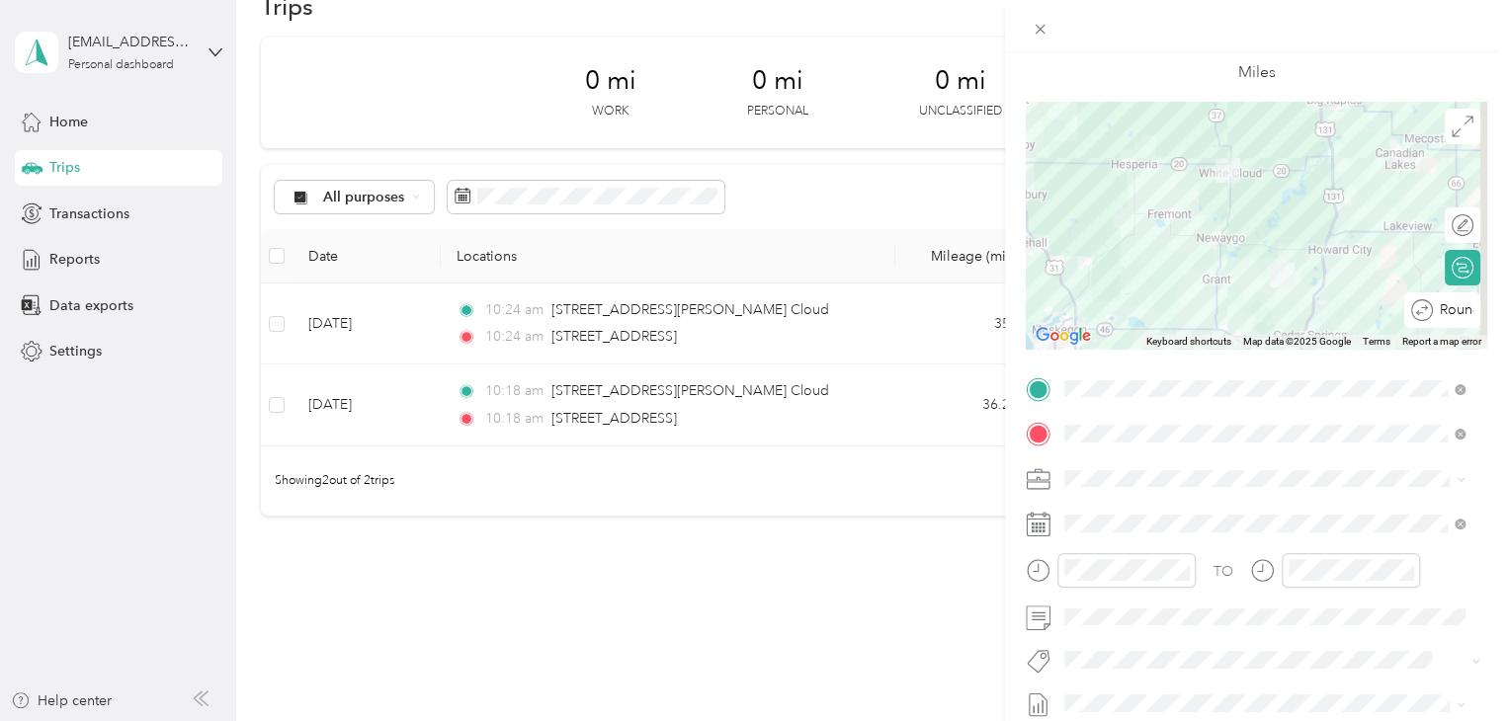
click at [1443, 305] on div "Round trip" at bounding box center [1453, 310] width 41 height 21
click at [1447, 310] on div at bounding box center [1453, 310] width 42 height 21
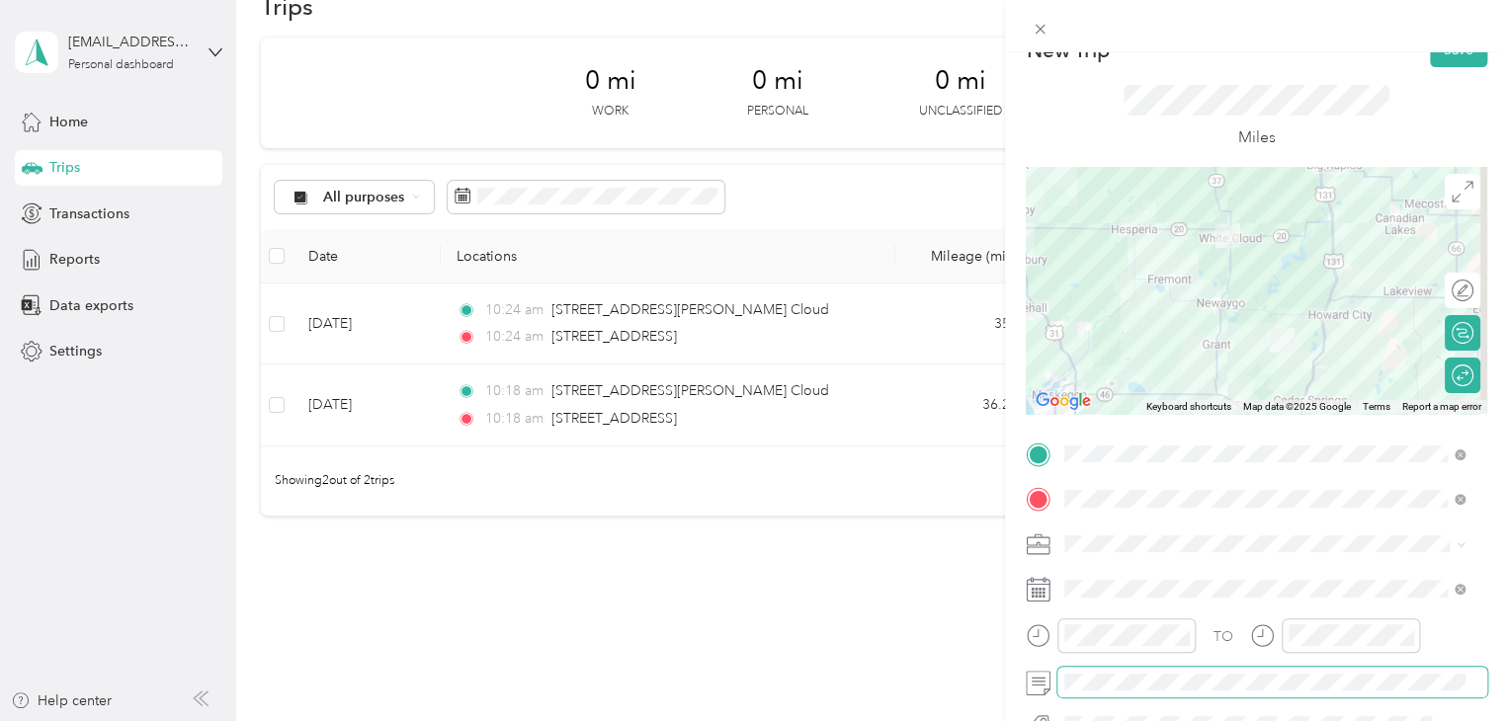
scroll to position [0, 0]
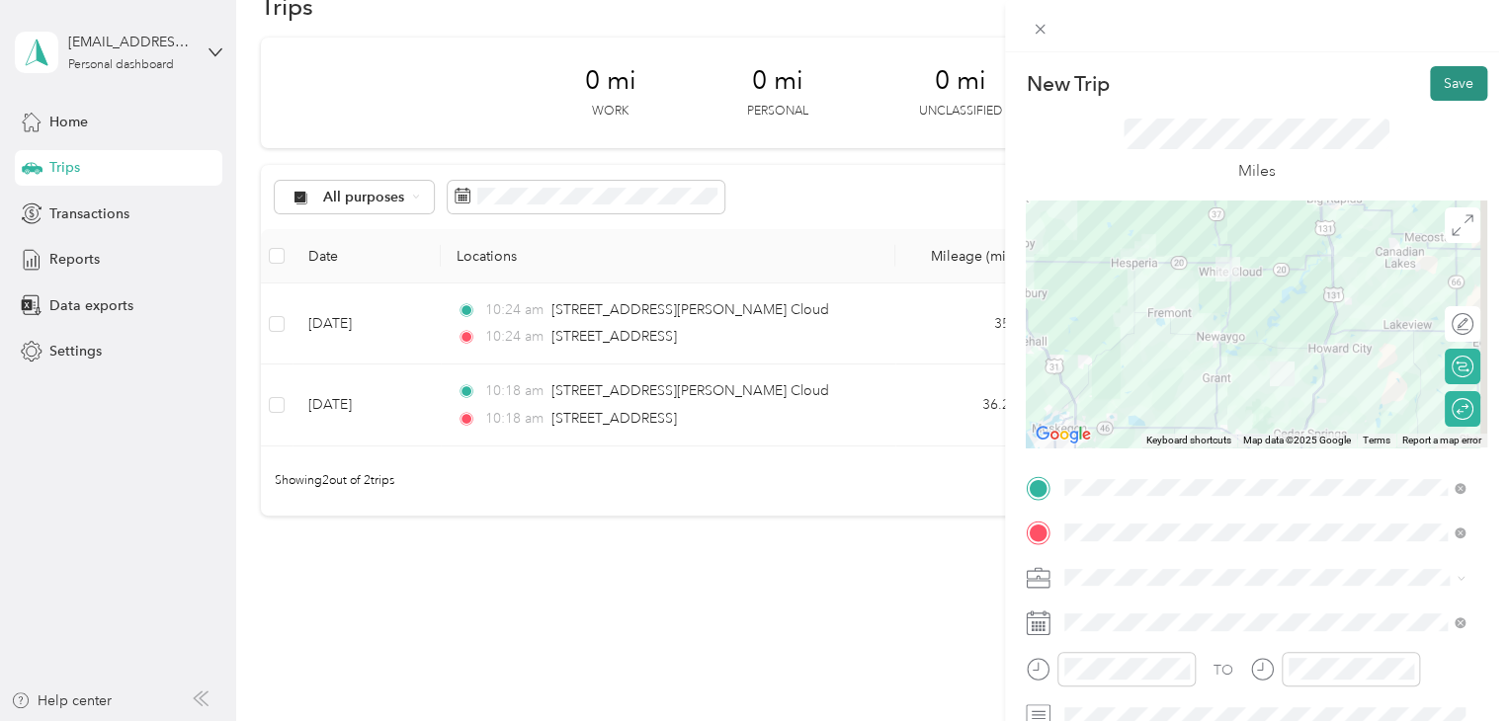
click at [1443, 83] on button "Save" at bounding box center [1458, 83] width 57 height 35
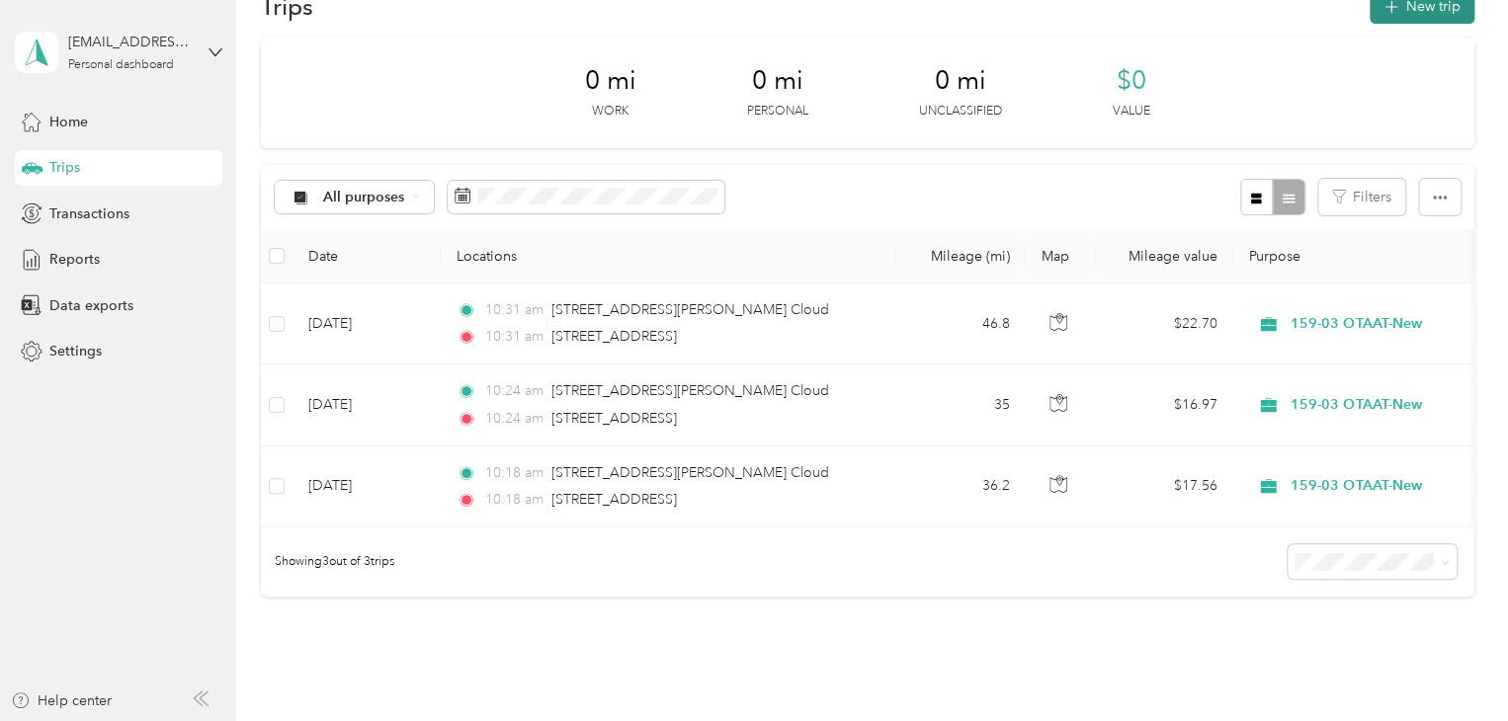
click at [1415, 9] on button "New trip" at bounding box center [1422, 6] width 105 height 35
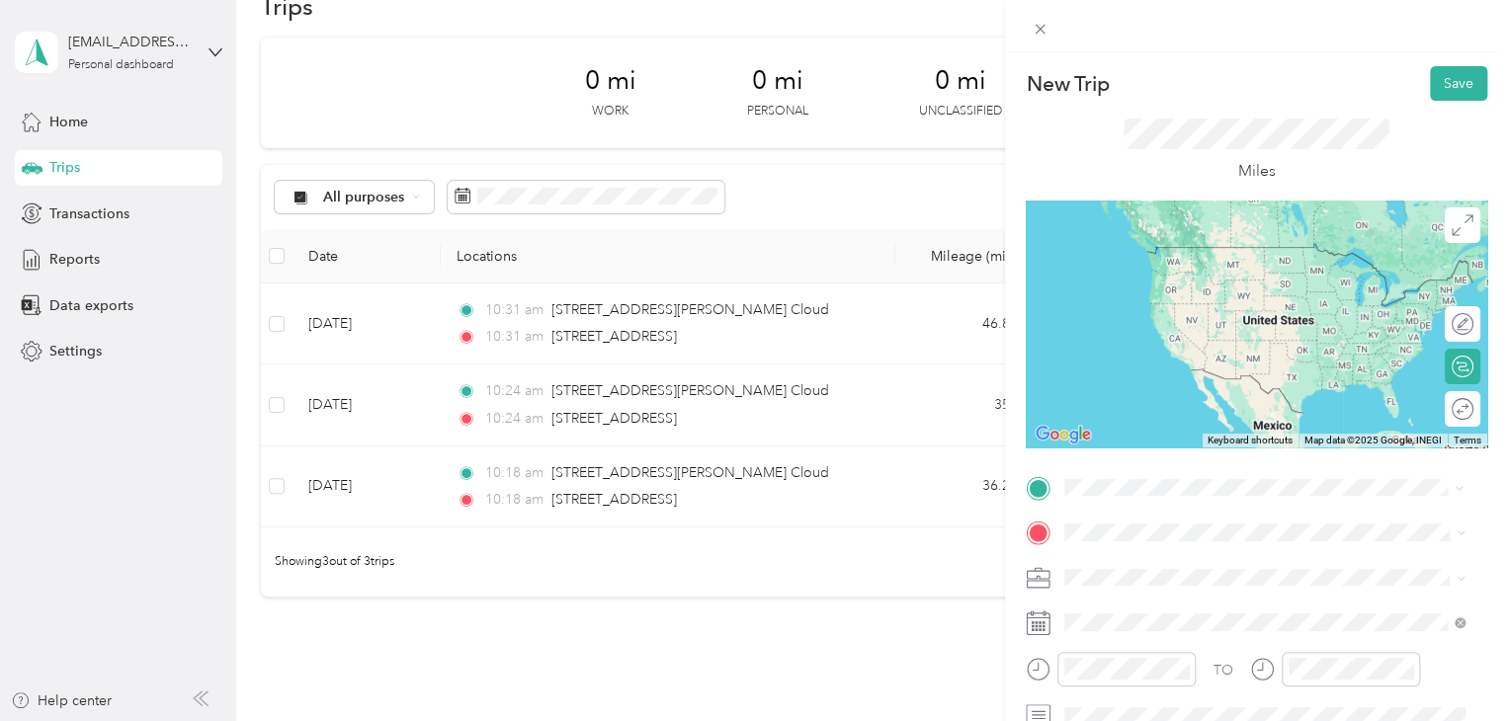
click at [1182, 561] on span "1195 East Wilcox Avenue White Cloud, Michigan 49349, United States" at bounding box center [1255, 559] width 307 height 18
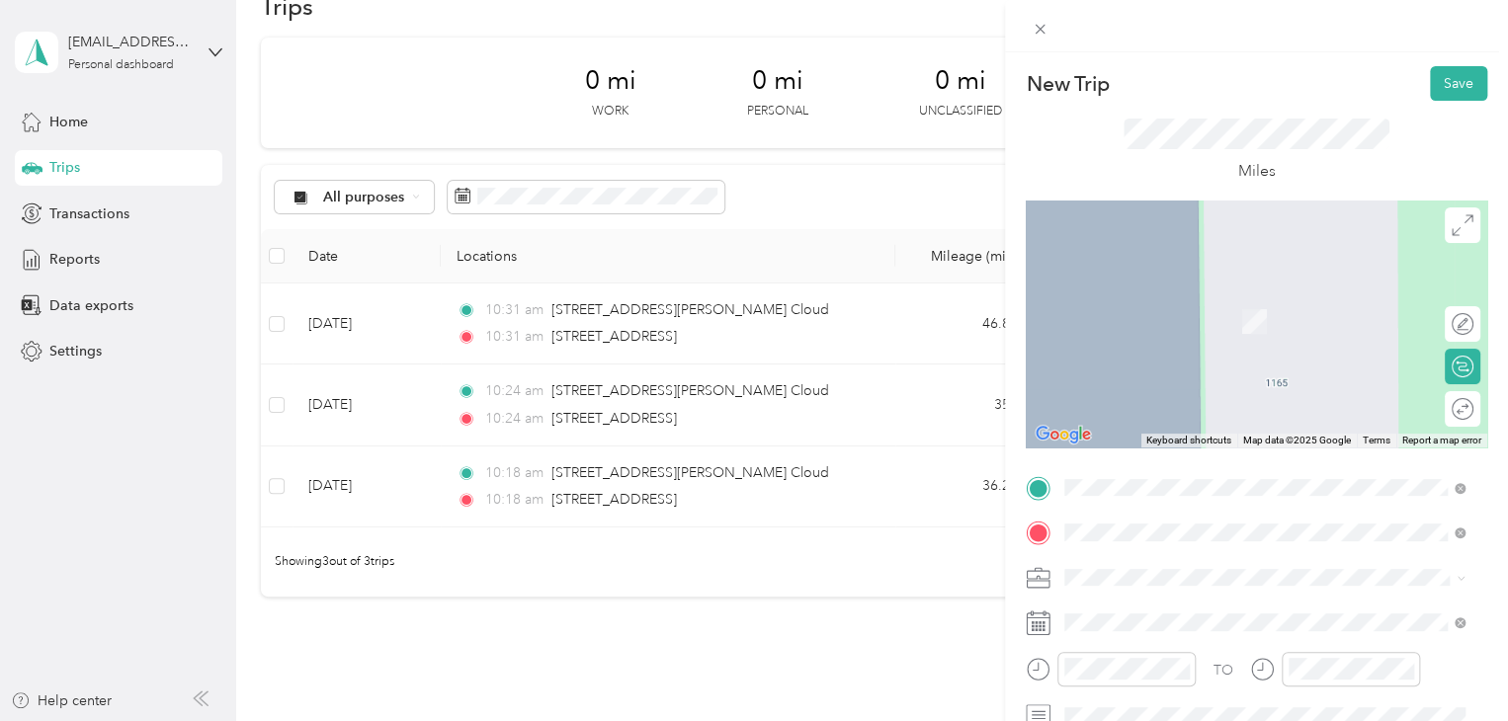
click at [1192, 604] on span "4424 West 48th Street Fremont, Michigan 49412, United States" at bounding box center [1201, 604] width 198 height 18
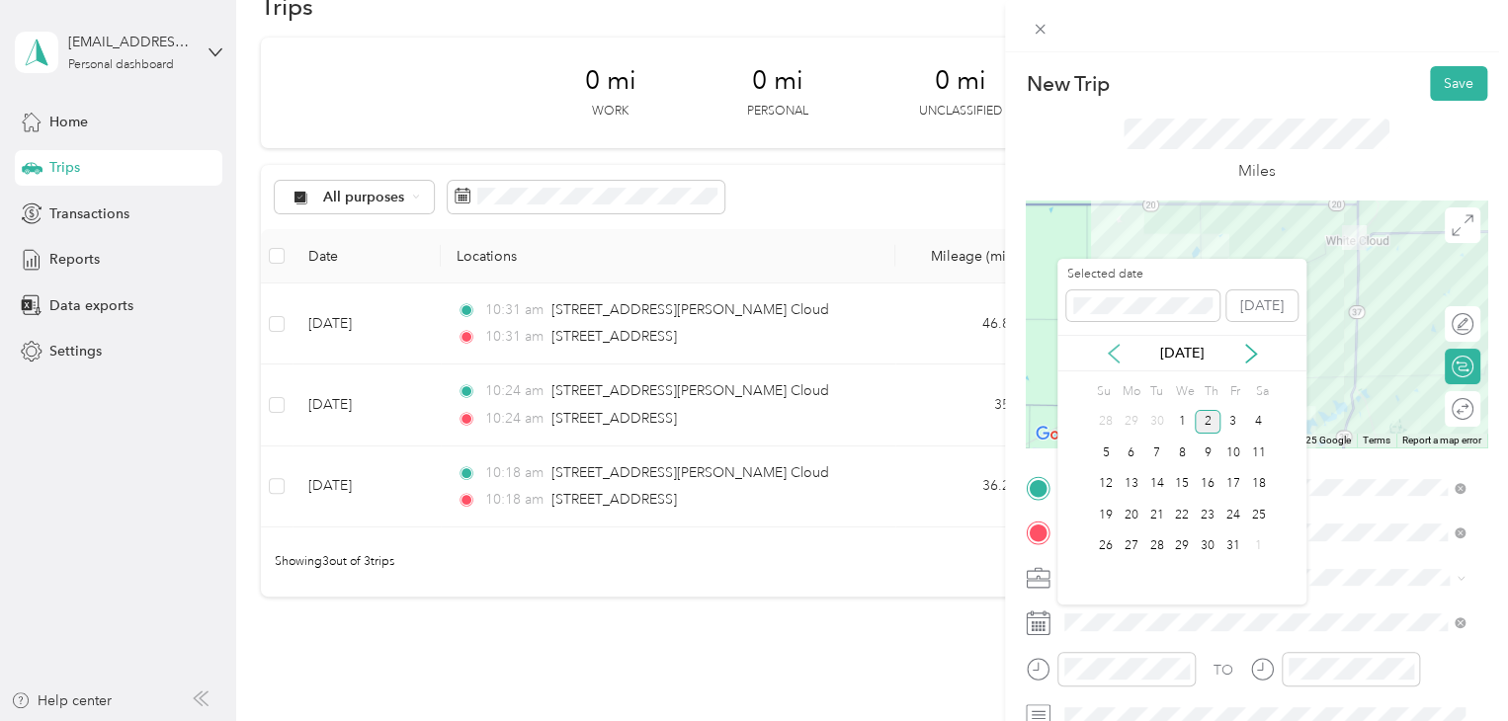
click at [1119, 349] on icon at bounding box center [1114, 354] width 20 height 20
click at [1159, 547] on div "30" at bounding box center [1157, 547] width 26 height 25
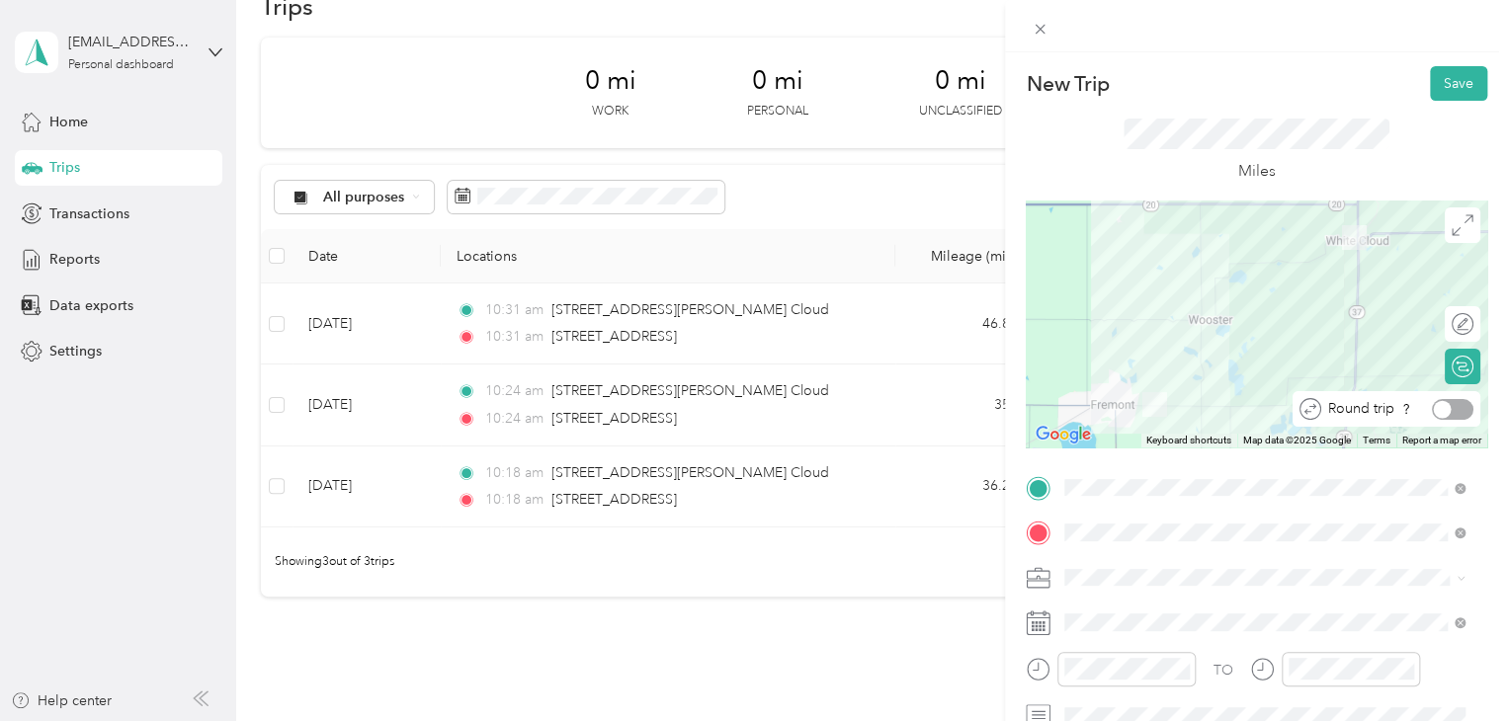
click at [1453, 404] on div at bounding box center [1453, 409] width 42 height 21
click at [1447, 80] on button "Save" at bounding box center [1458, 83] width 57 height 35
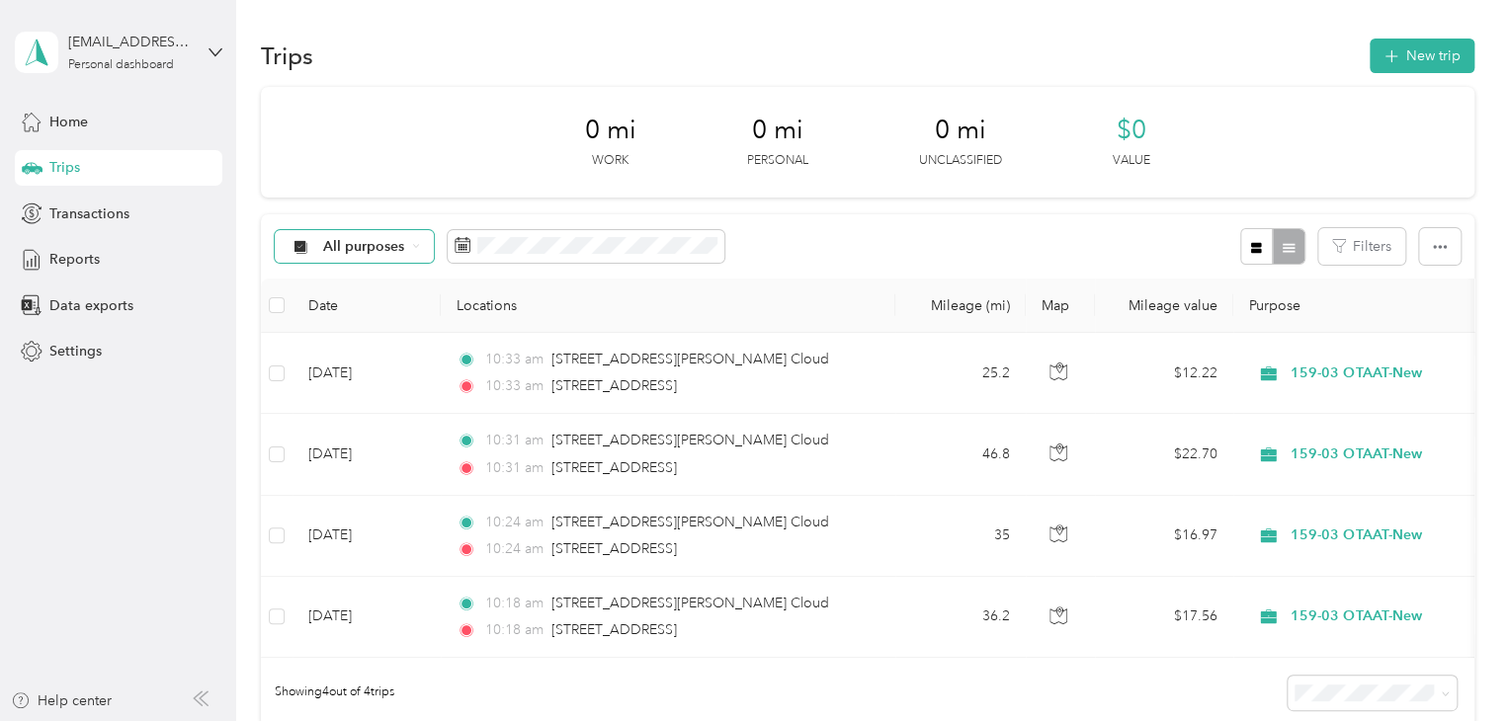
click at [414, 243] on icon at bounding box center [416, 246] width 8 height 8
click at [411, 131] on div "0 mi Work 0 mi Personal 0 mi Unclassified $0 Value" at bounding box center [868, 142] width 1214 height 111
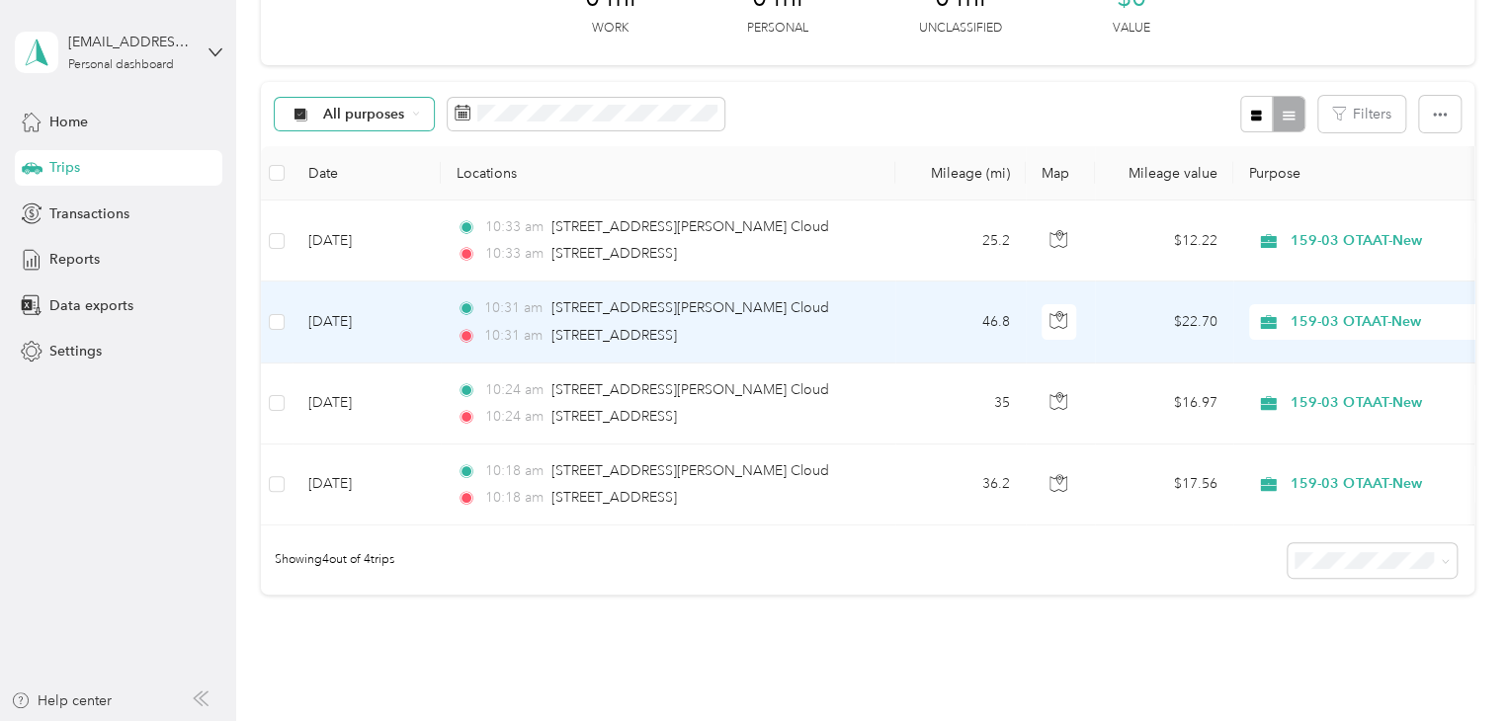
scroll to position [99, 0]
